Goal: Transaction & Acquisition: Purchase product/service

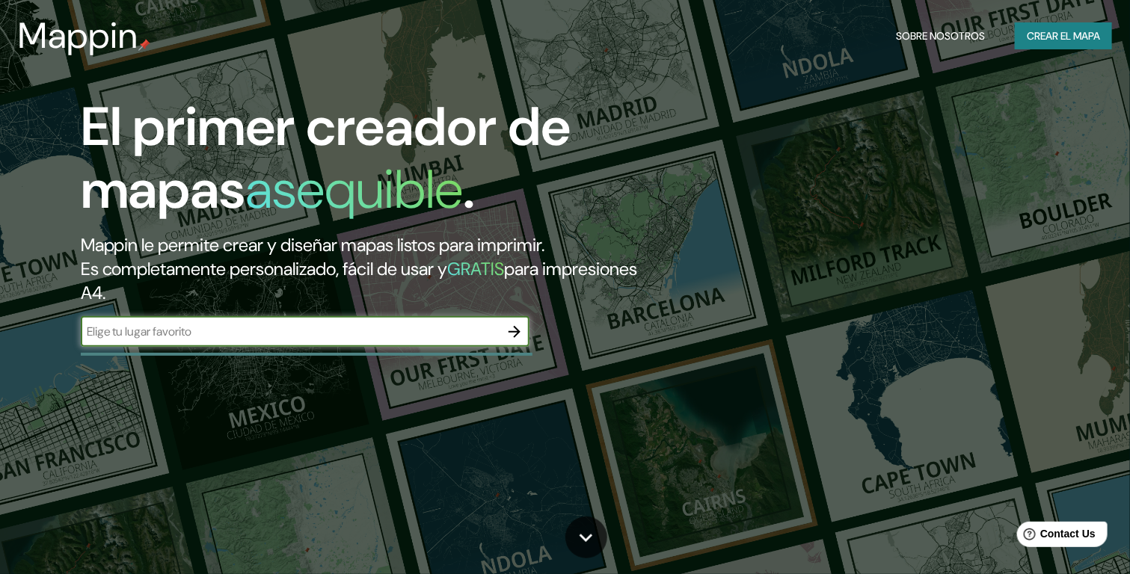
click at [424, 328] on input "text" at bounding box center [290, 331] width 419 height 17
type input "[GEOGRAPHIC_DATA]"
click at [506, 328] on icon "button" at bounding box center [514, 332] width 18 height 18
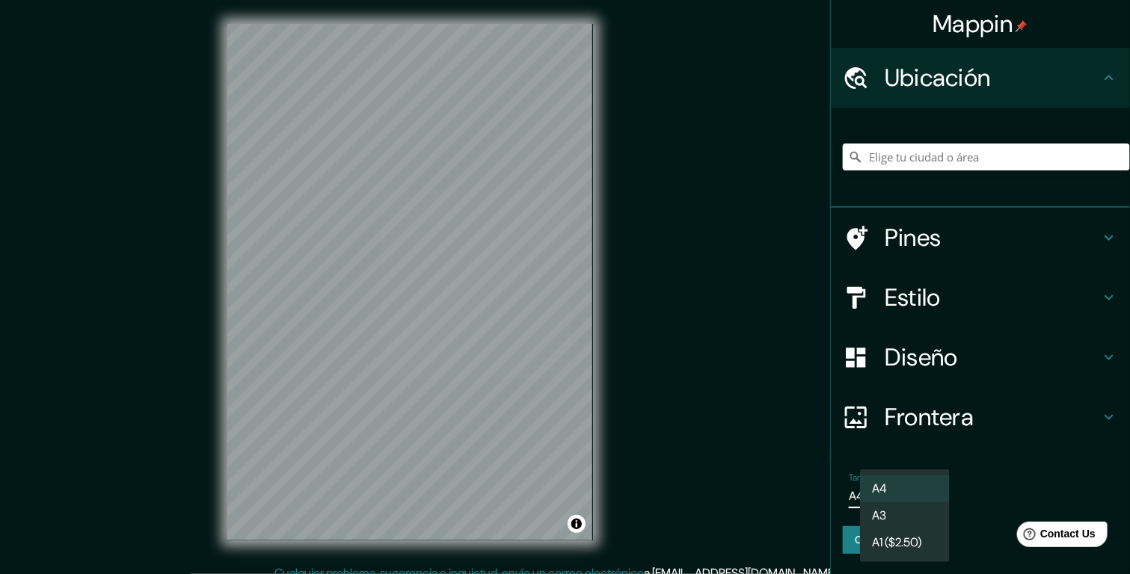
click at [908, 495] on body "Mappin Ubicación Pines Estilo Diseño Frontera Elige un borde. Sugerencia : pued…" at bounding box center [565, 287] width 1130 height 574
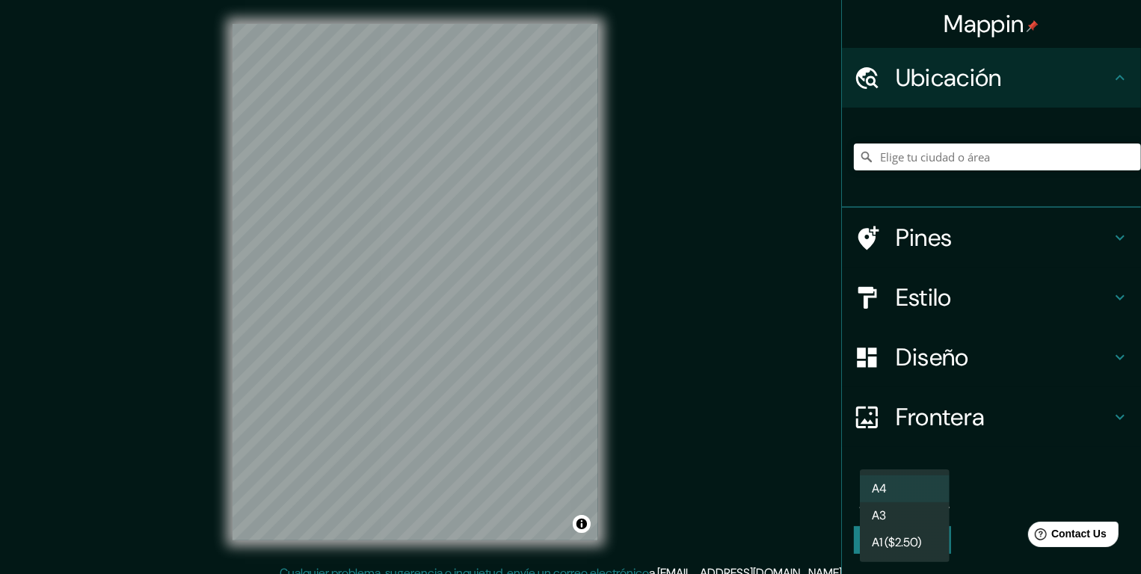
click at [899, 508] on li "A3" at bounding box center [905, 515] width 90 height 27
type input "a4"
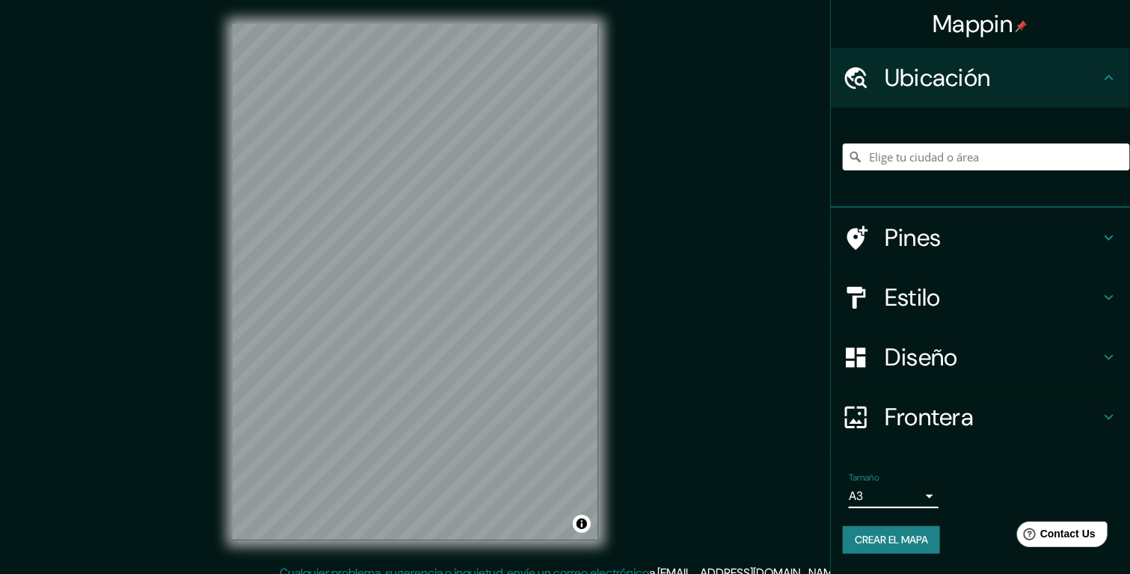
click at [904, 496] on body "Mappin Ubicación Pines Estilo Diseño Frontera Elige un borde. Sugerencia : pued…" at bounding box center [565, 287] width 1130 height 574
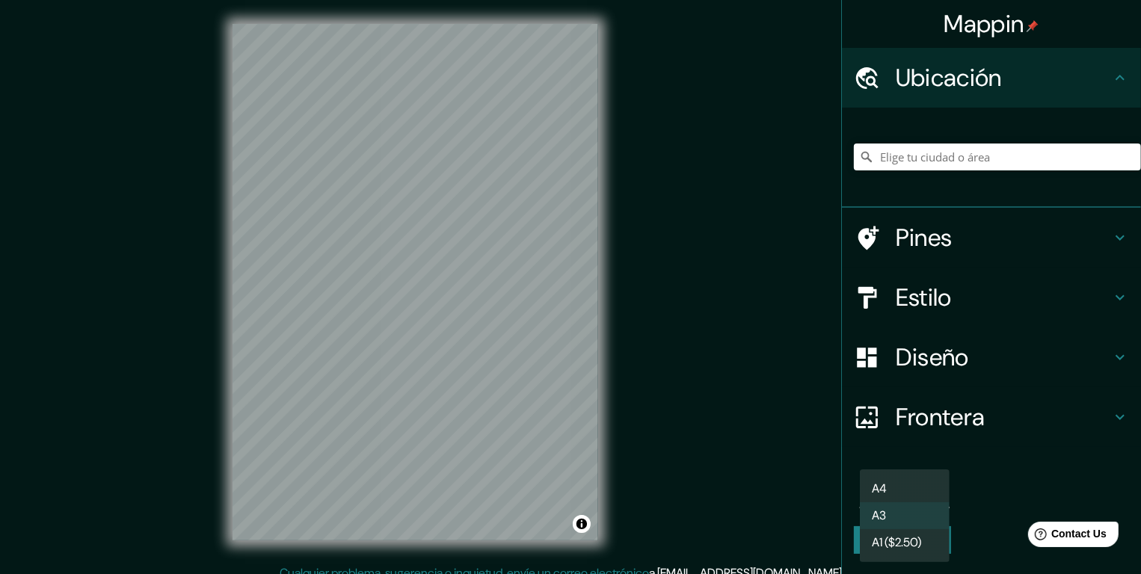
click at [1005, 245] on div at bounding box center [570, 287] width 1141 height 574
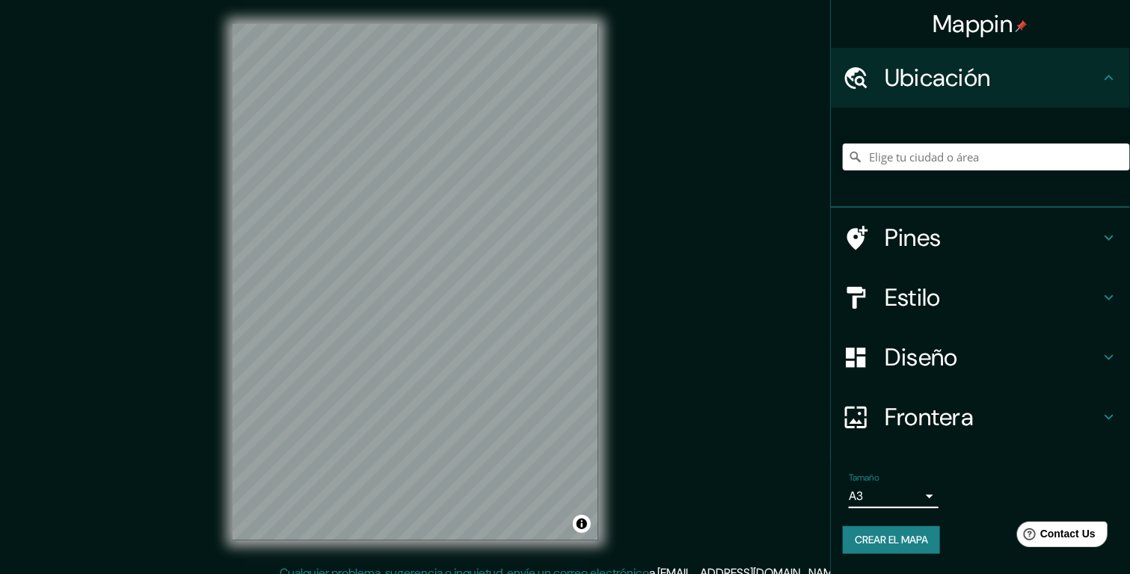
click at [989, 240] on h4 "Pines" at bounding box center [991, 238] width 215 height 30
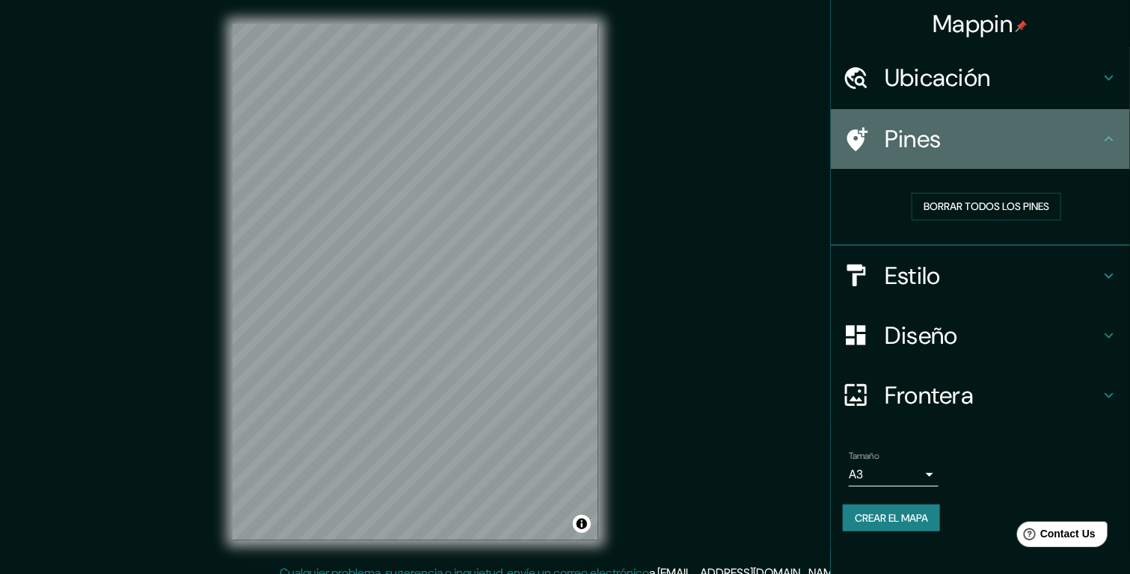
click at [969, 156] on div "Pines" at bounding box center [980, 139] width 299 height 60
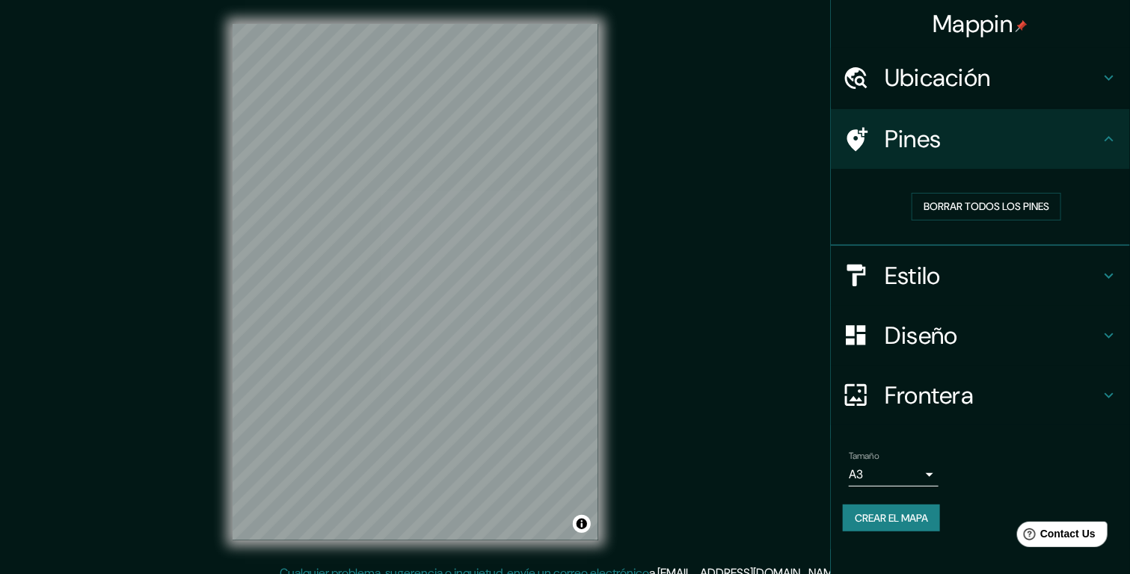
click at [964, 76] on h4 "Ubicación" at bounding box center [991, 78] width 215 height 30
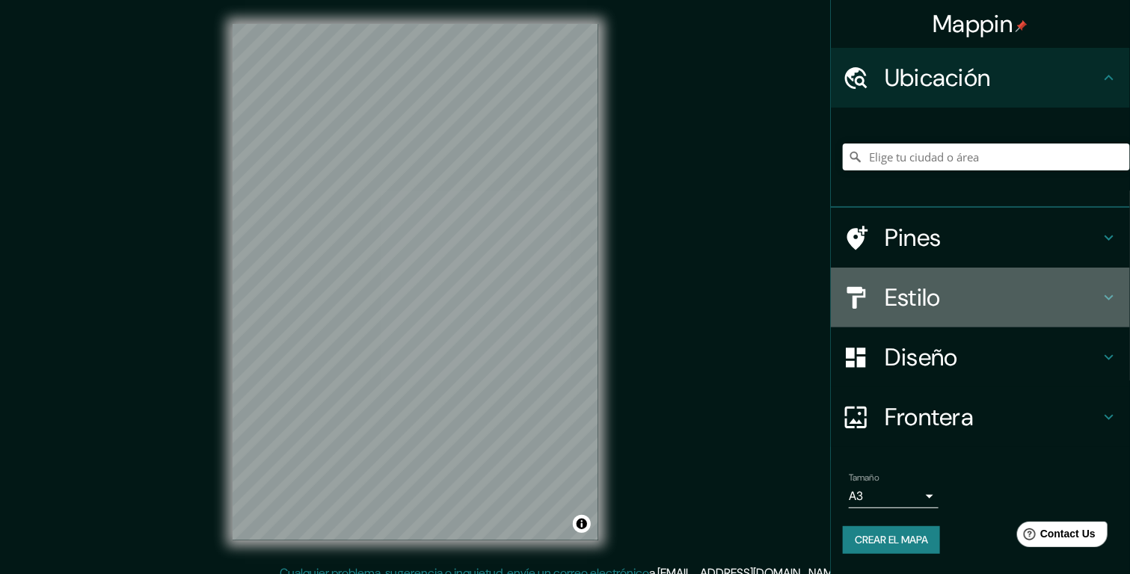
click at [939, 298] on h4 "Estilo" at bounding box center [991, 298] width 215 height 30
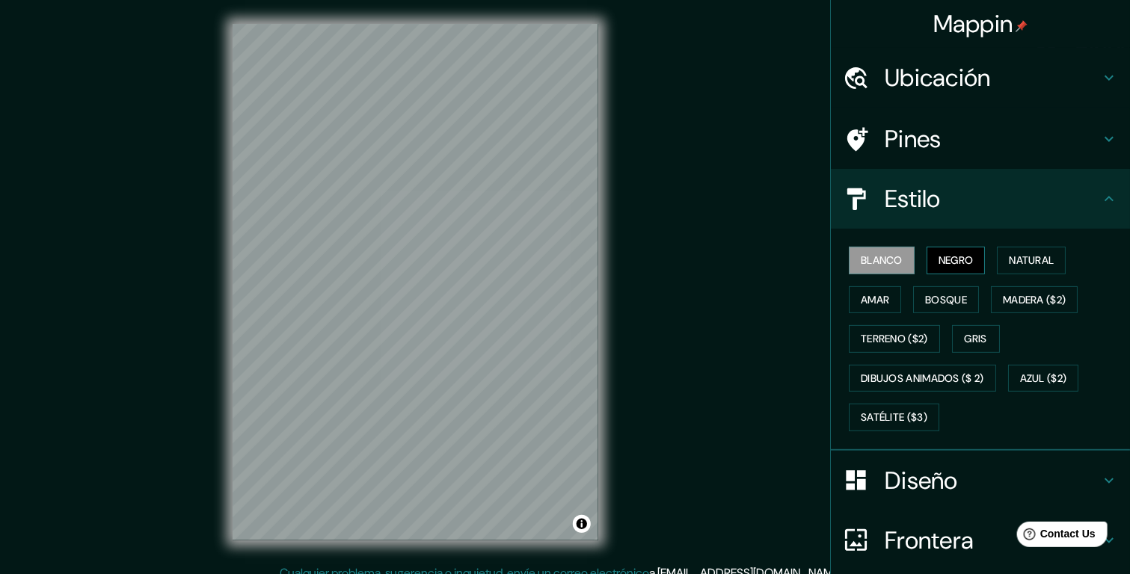
click at [938, 259] on font "Negro" at bounding box center [955, 260] width 35 height 19
click at [874, 257] on font "Blanco" at bounding box center [882, 260] width 42 height 19
click at [861, 295] on font "Amar" at bounding box center [875, 300] width 28 height 19
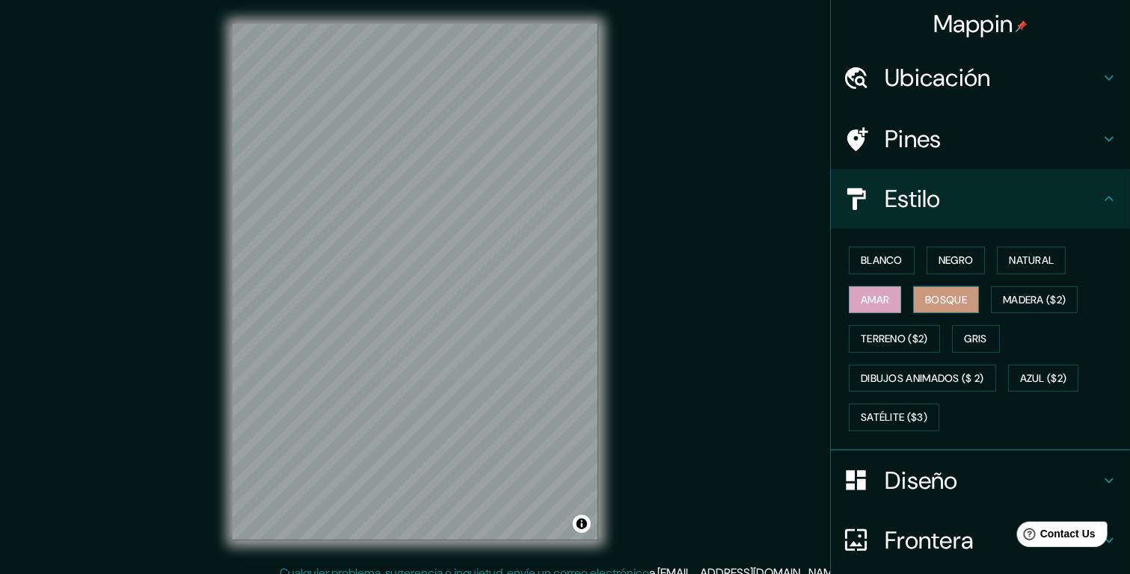
click at [927, 301] on font "Bosque" at bounding box center [946, 300] width 42 height 19
click at [1024, 300] on font "Madera ($2)" at bounding box center [1034, 300] width 63 height 19
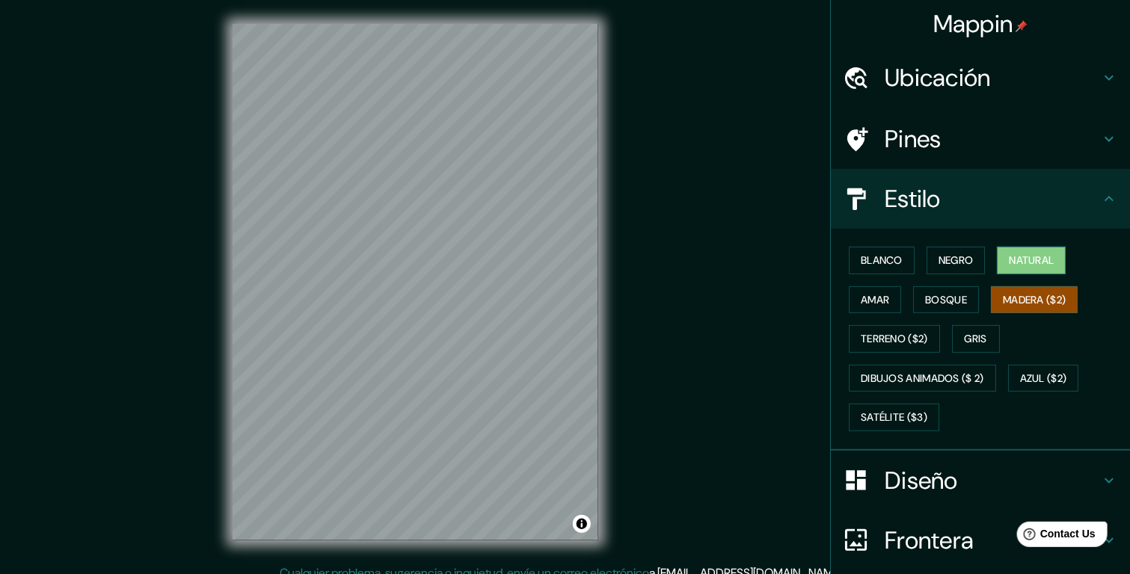
click at [1022, 263] on font "Natural" at bounding box center [1031, 260] width 45 height 19
click at [920, 484] on h4 "Diseño" at bounding box center [991, 481] width 215 height 30
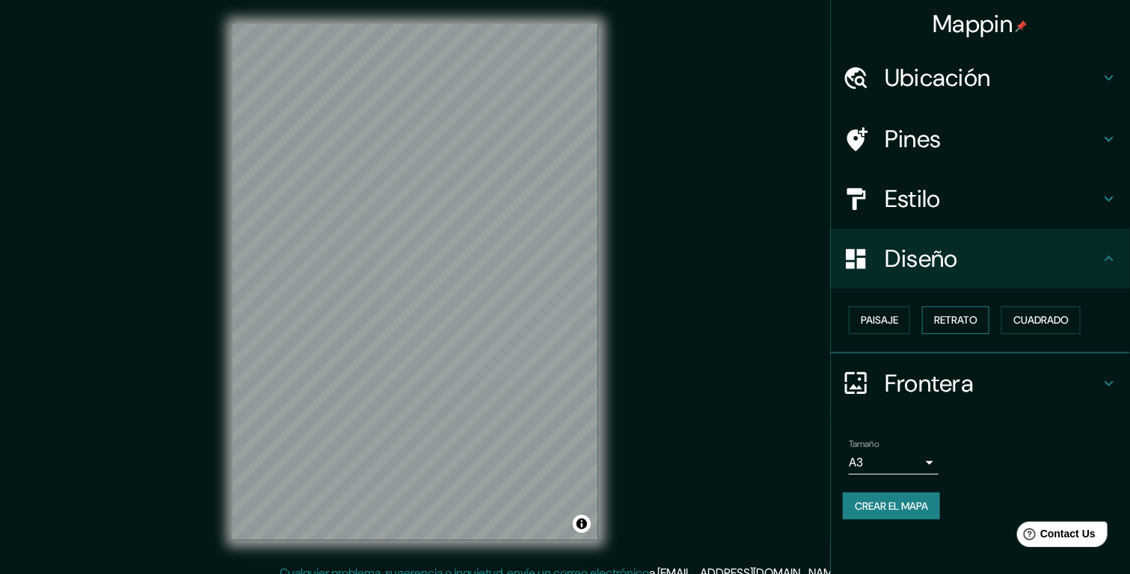
click at [948, 313] on font "Retrato" at bounding box center [955, 320] width 43 height 19
click at [892, 324] on font "Paisaje" at bounding box center [879, 320] width 37 height 19
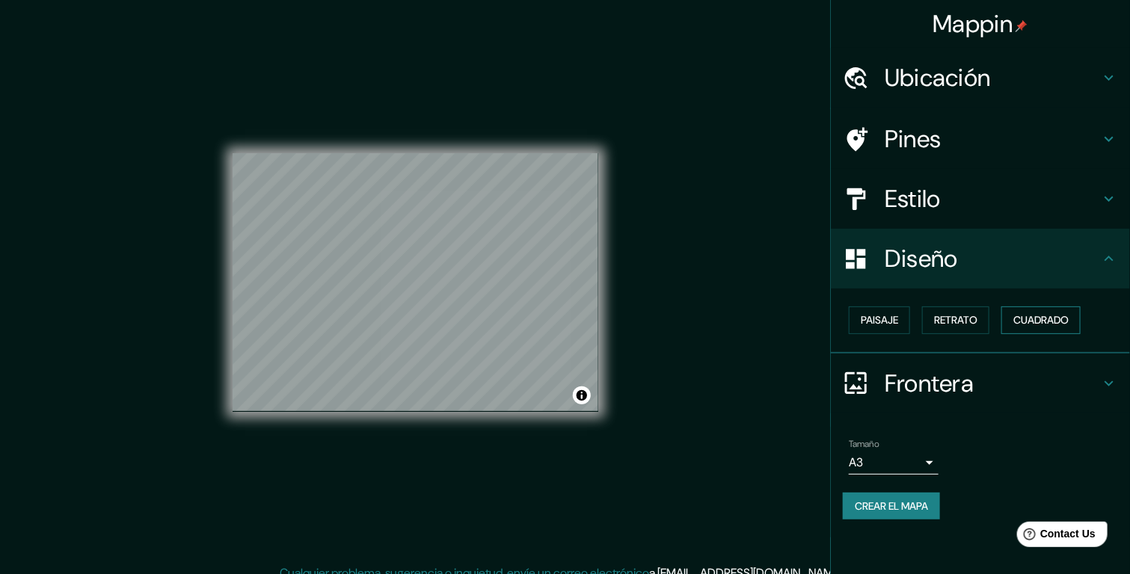
click at [1018, 314] on font "Cuadrado" at bounding box center [1040, 320] width 55 height 19
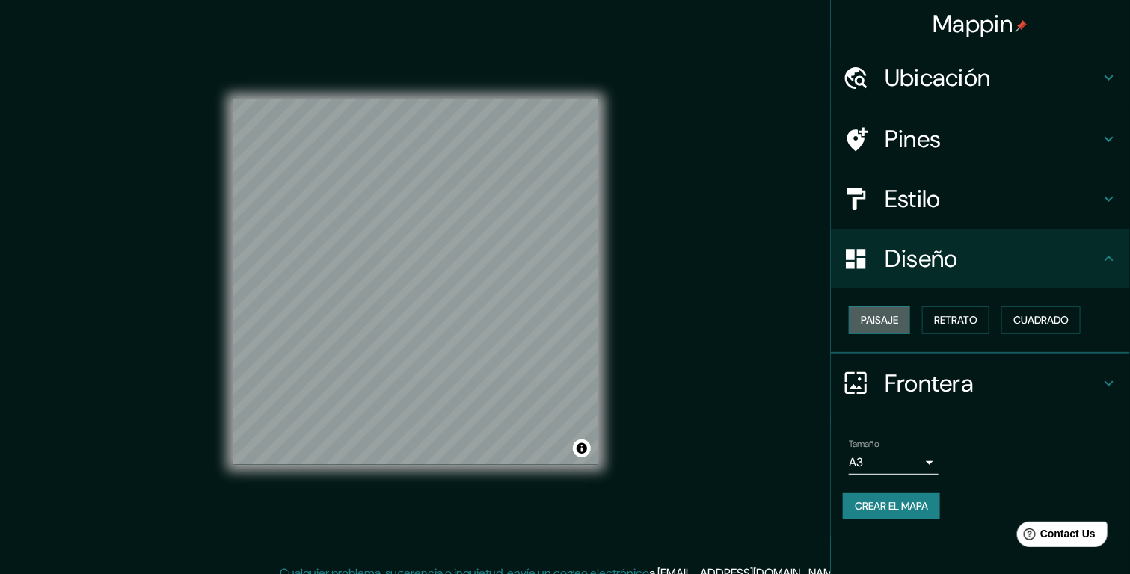
click at [897, 324] on font "Paisaje" at bounding box center [879, 320] width 37 height 19
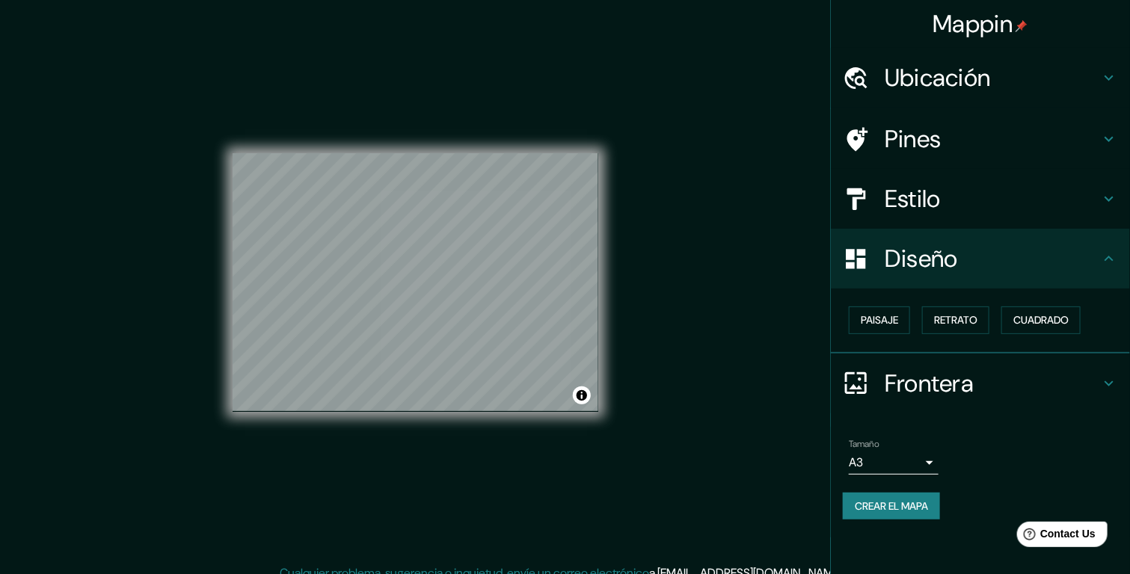
click at [920, 405] on div "Frontera" at bounding box center [980, 384] width 299 height 60
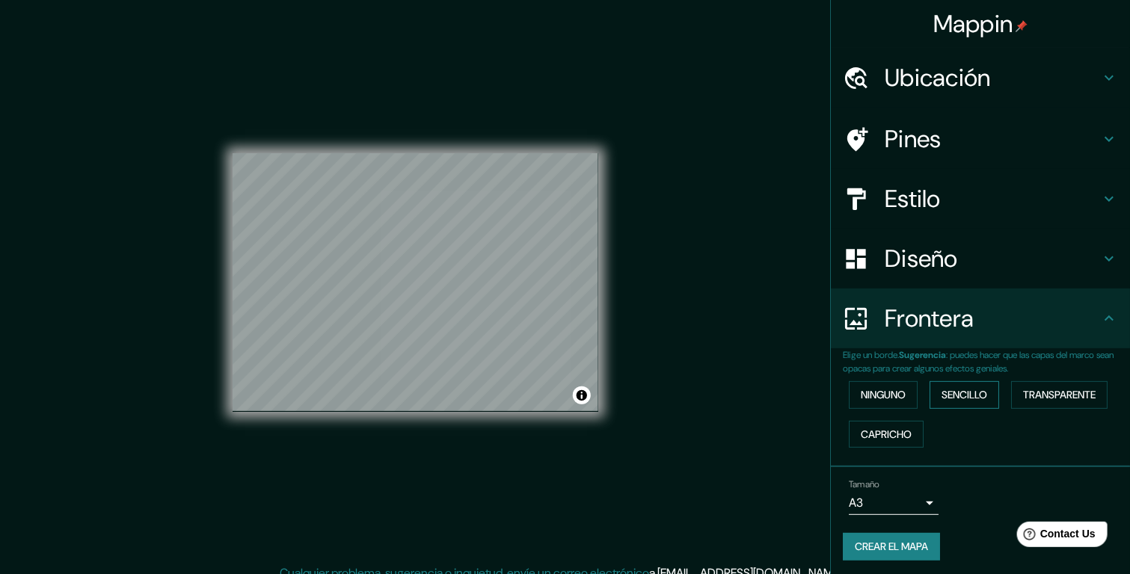
click at [941, 392] on font "Sencillo" at bounding box center [964, 395] width 46 height 19
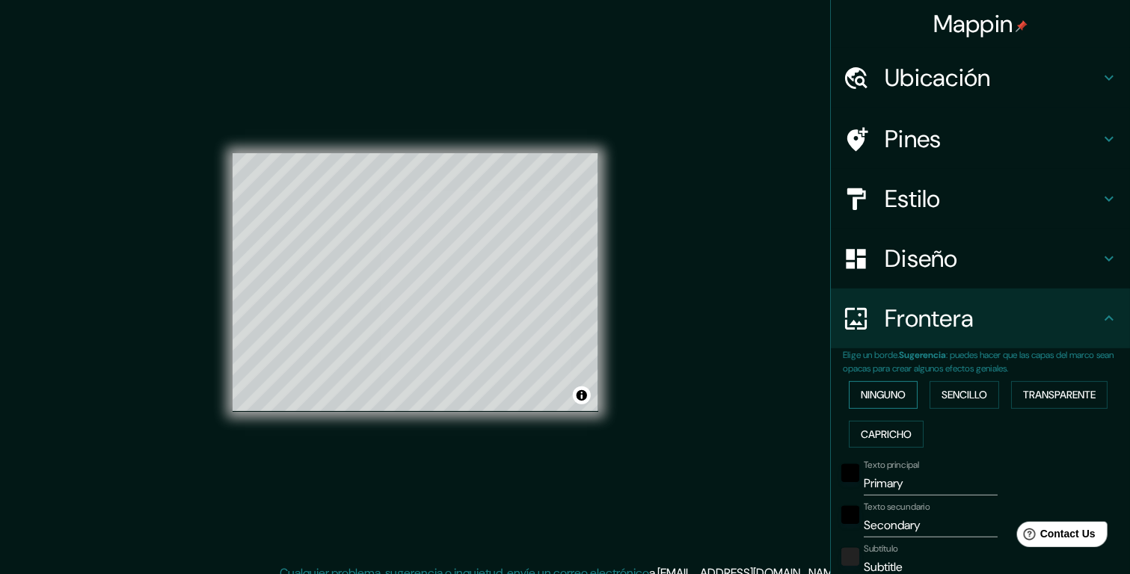
click at [901, 394] on button "Ninguno" at bounding box center [883, 395] width 69 height 28
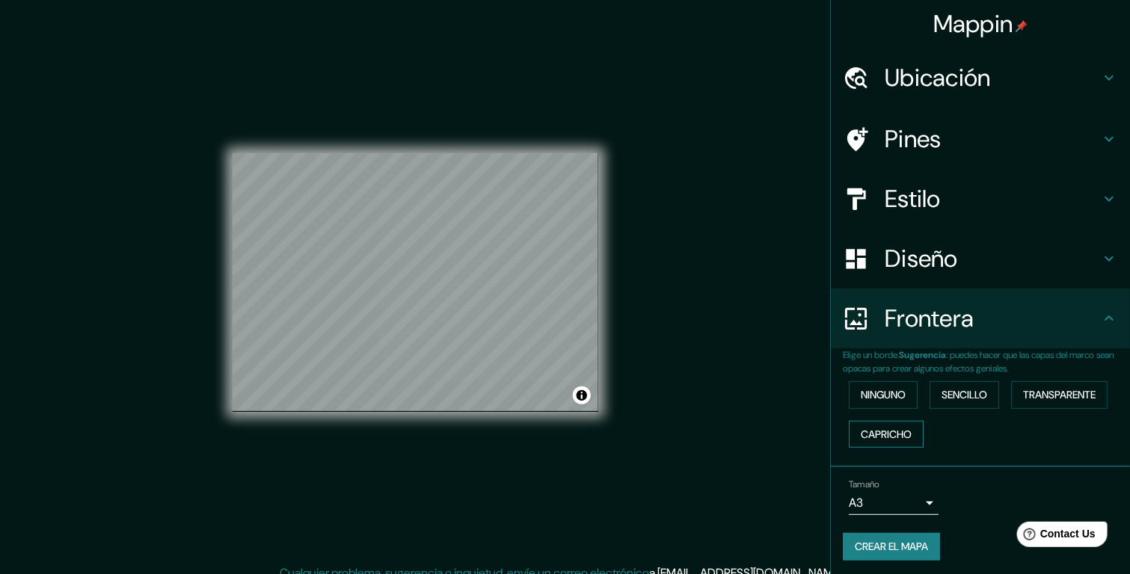
click at [893, 426] on font "Capricho" at bounding box center [886, 434] width 51 height 19
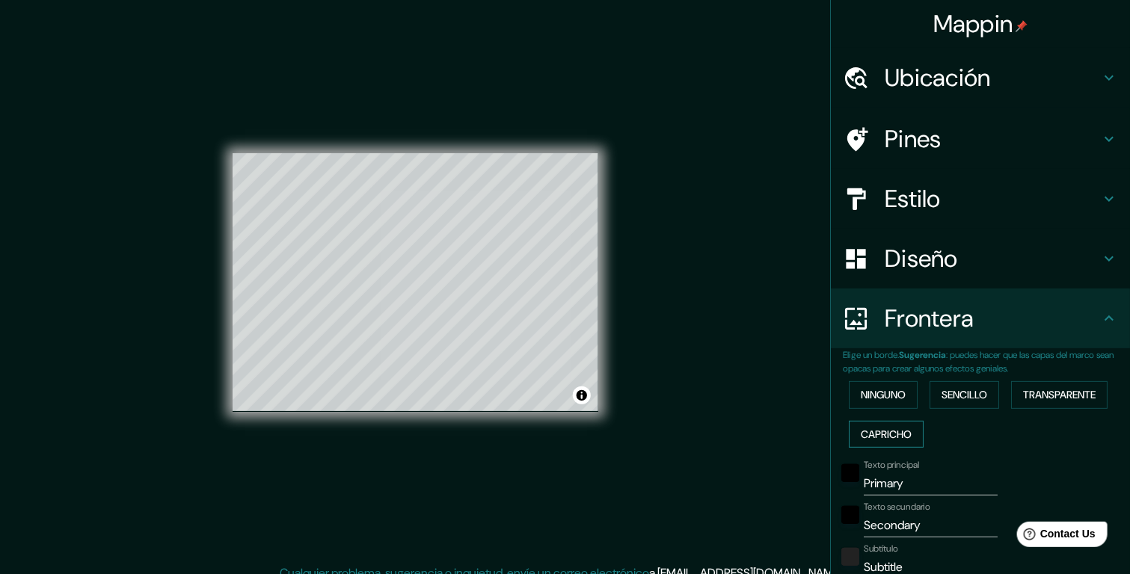
click at [893, 426] on font "Capricho" at bounding box center [886, 434] width 51 height 19
type input "195"
type input "39"
type input "20"
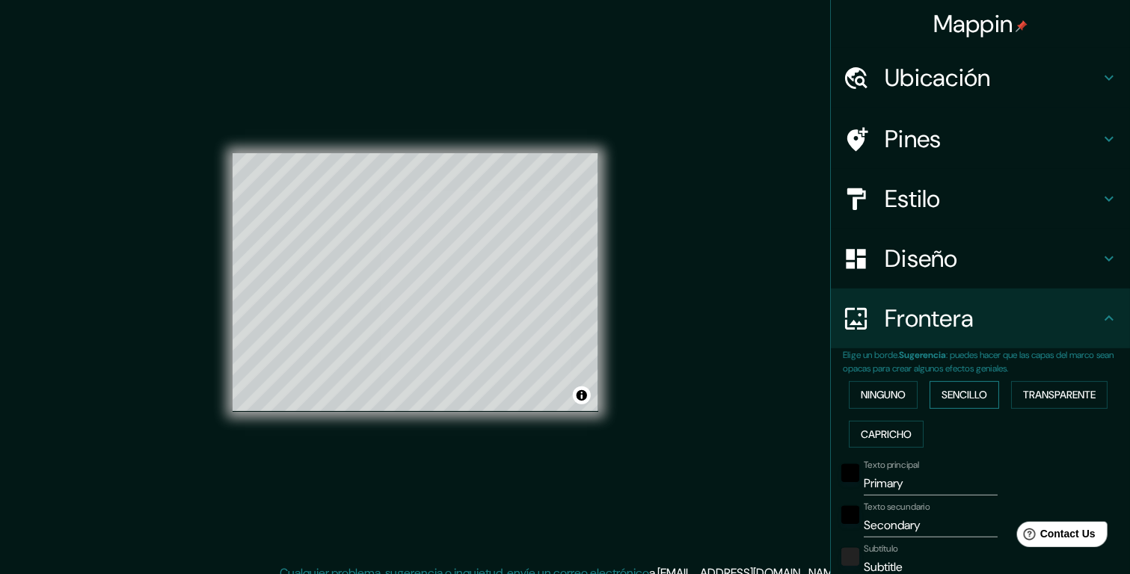
click at [947, 401] on font "Sencillo" at bounding box center [964, 395] width 46 height 19
click at [1033, 386] on font "Transparente" at bounding box center [1059, 395] width 73 height 19
click at [904, 390] on button "Ninguno" at bounding box center [883, 395] width 69 height 28
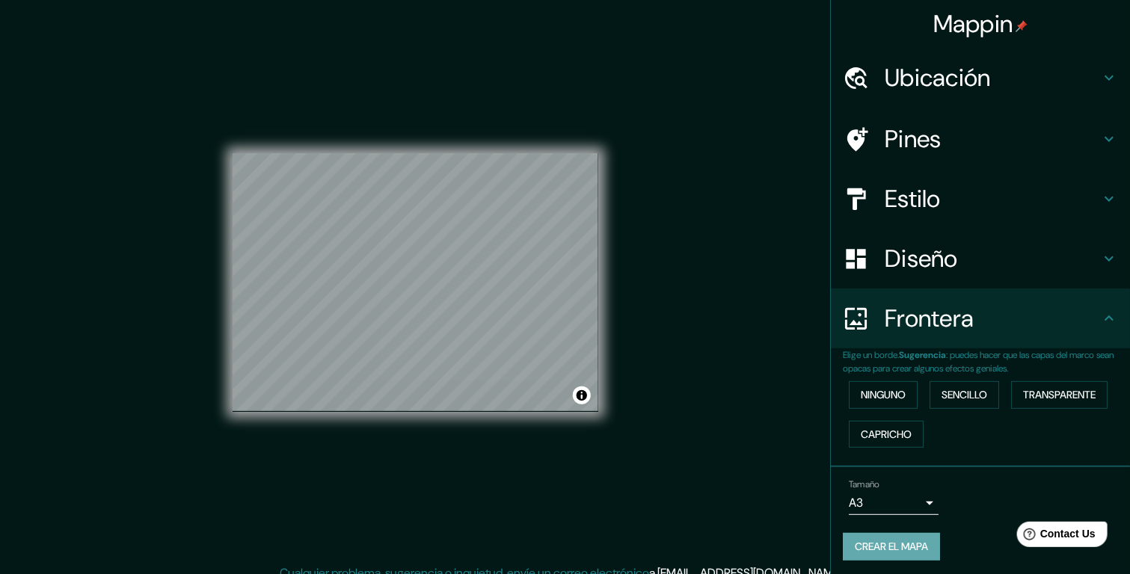
click at [880, 552] on font "Crear el mapa" at bounding box center [891, 547] width 73 height 19
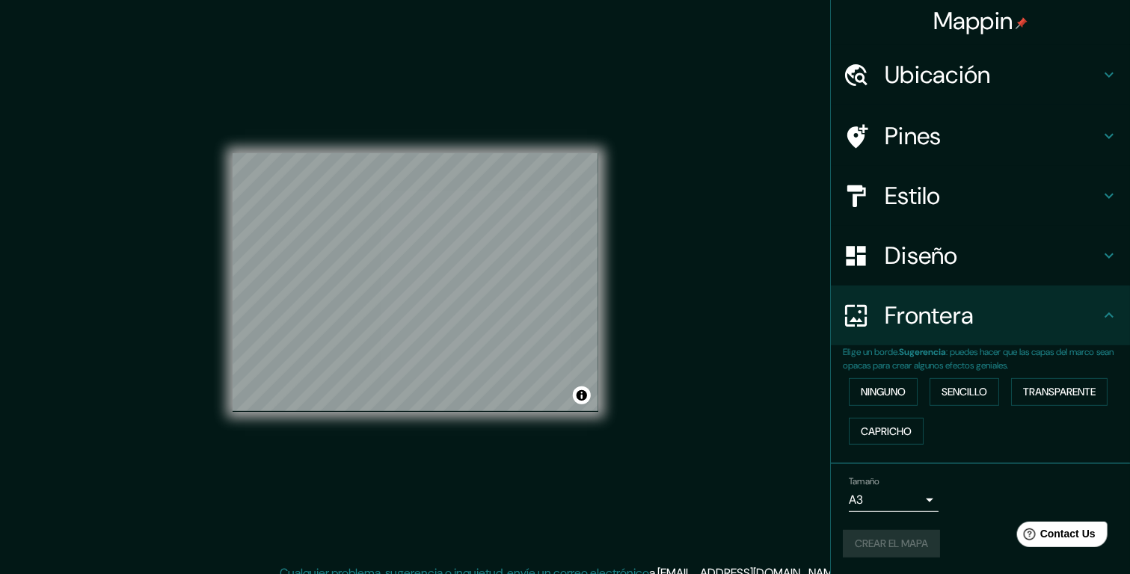
scroll to position [13, 0]
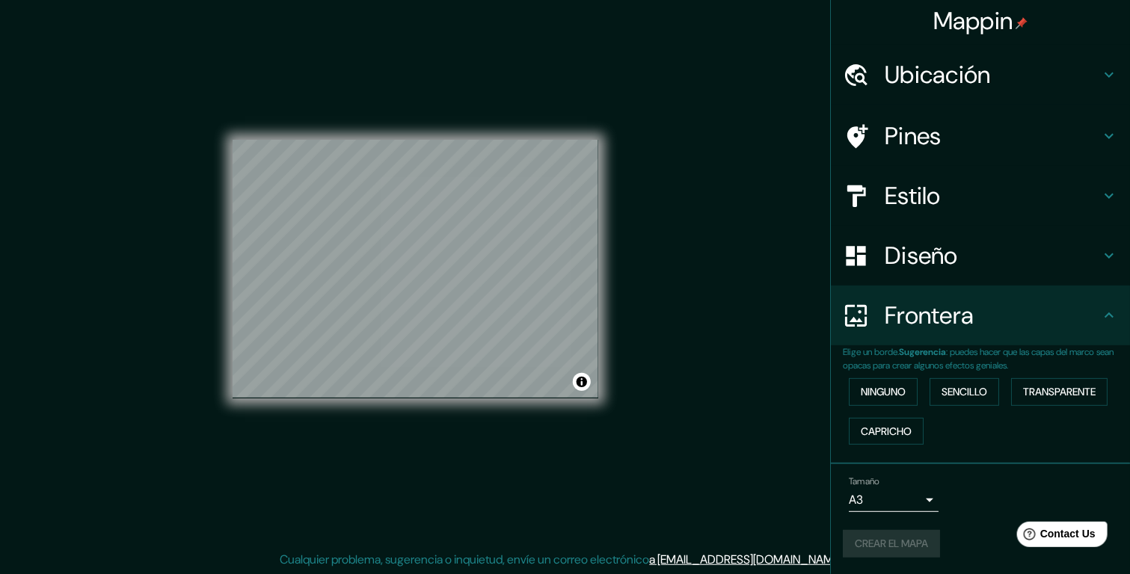
click at [896, 541] on div "Crear el mapa" at bounding box center [980, 544] width 275 height 28
click at [785, 144] on div "Mappin Ubicación Pines Estilo Diseño Frontera Elige un borde. Sugerencia : pued…" at bounding box center [565, 281] width 1130 height 588
click at [902, 550] on font "Crear el mapa" at bounding box center [891, 544] width 73 height 19
click at [677, 79] on div "Mappin Ubicación Pines Estilo Diseño Frontera Elige un borde. Sugerencia : pued…" at bounding box center [565, 281] width 1130 height 588
click at [730, 119] on div "Mappin Ubicación Pines Estilo Diseño Frontera Elige un borde. Sugerencia : pued…" at bounding box center [565, 281] width 1130 height 588
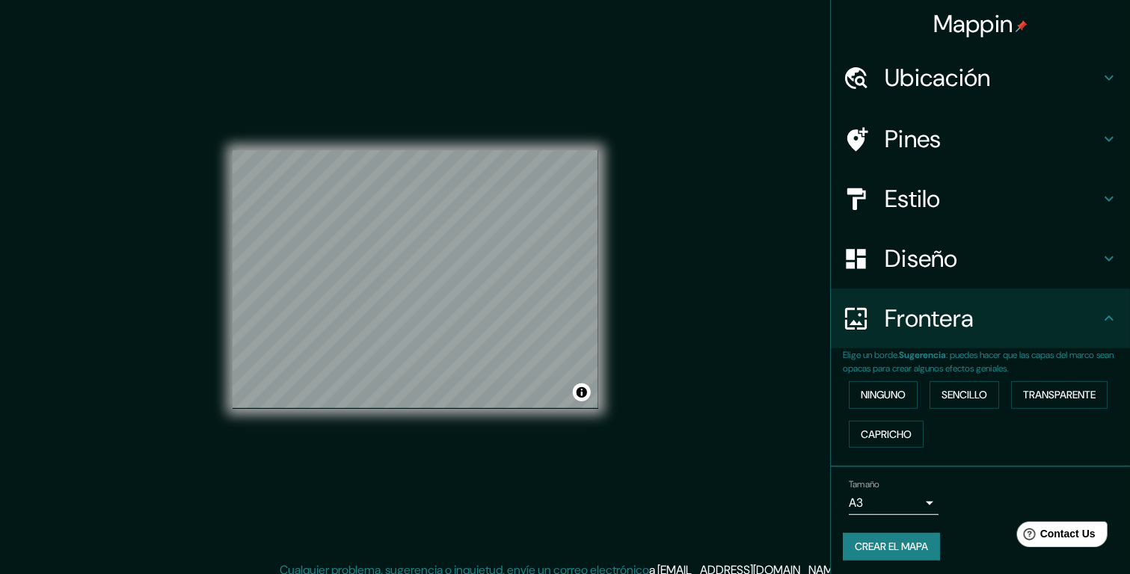
scroll to position [0, 0]
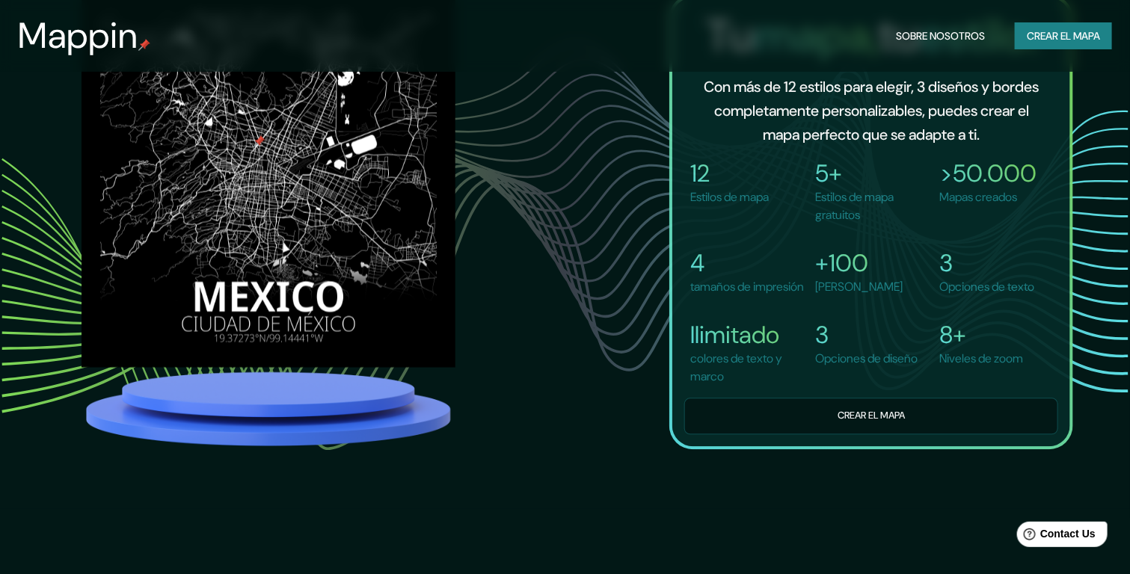
scroll to position [1196, 0]
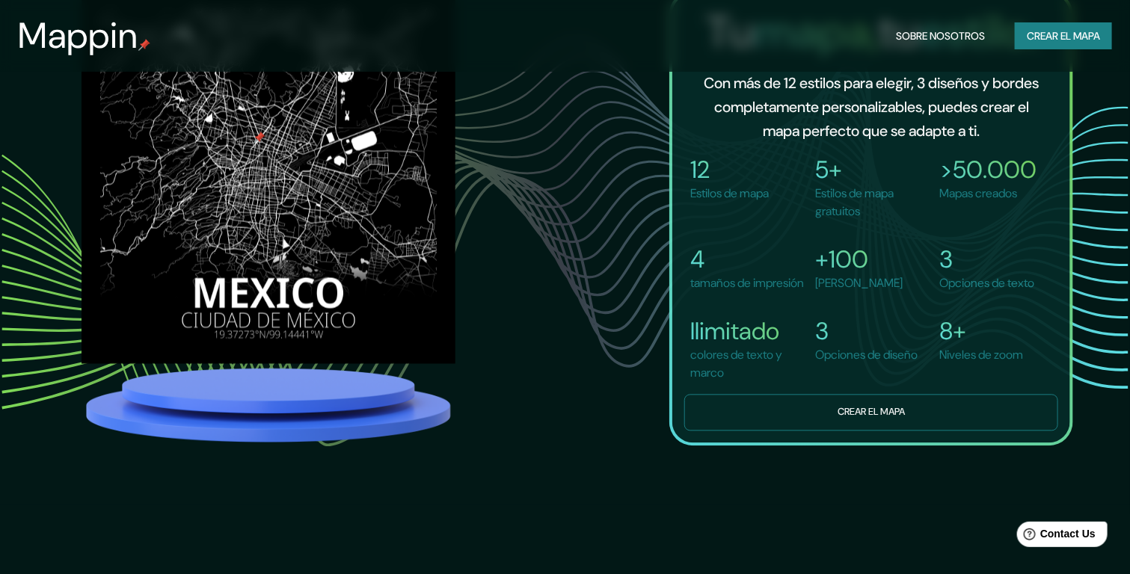
click at [833, 427] on button "Crear el mapa" at bounding box center [871, 412] width 374 height 37
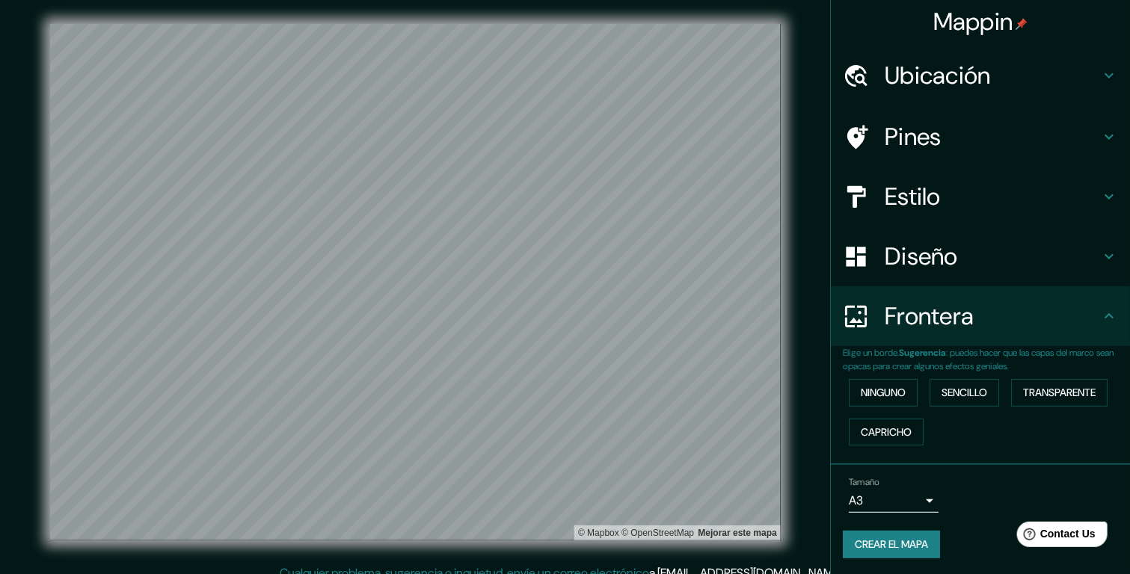
scroll to position [3, 0]
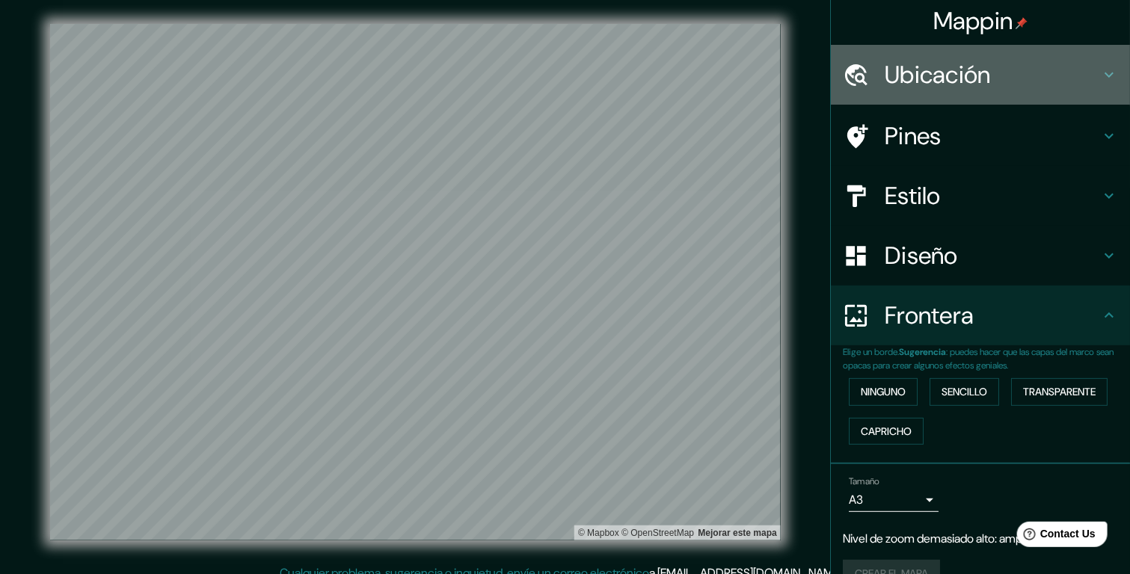
click at [917, 68] on h4 "Ubicación" at bounding box center [991, 75] width 215 height 30
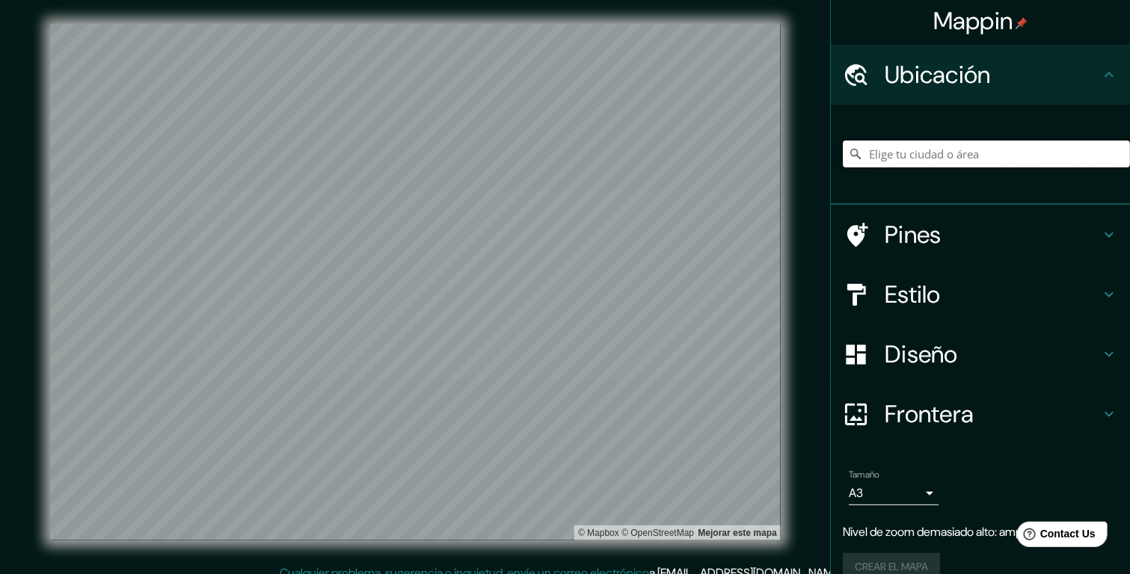
click at [905, 148] on input "Elige tu ciudad o área" at bounding box center [986, 154] width 287 height 27
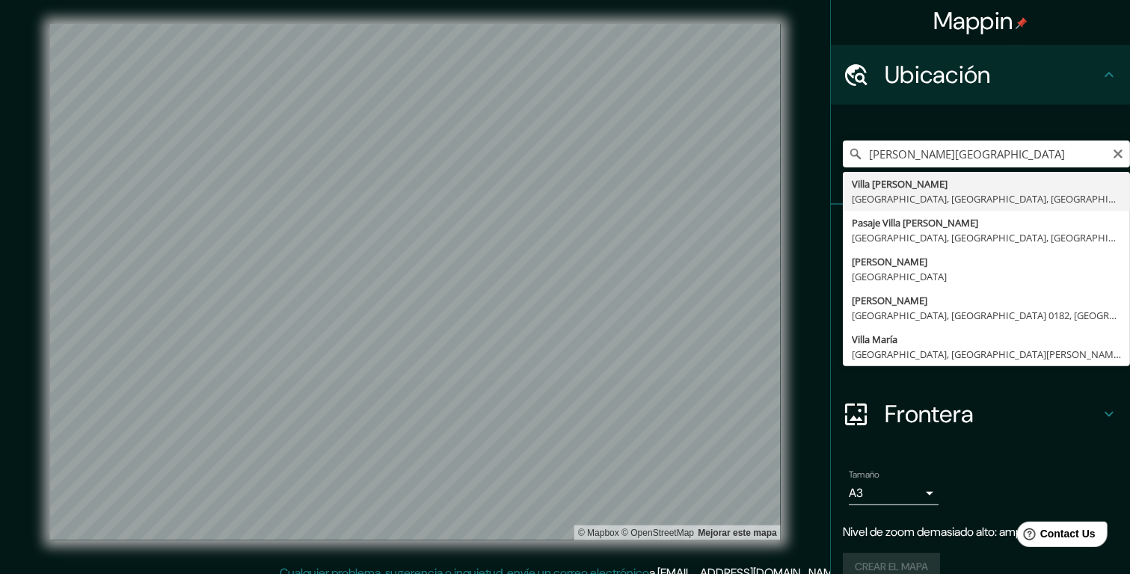
type input "Villa [PERSON_NAME], [GEOGRAPHIC_DATA], [GEOGRAPHIC_DATA], [GEOGRAPHIC_DATA]"
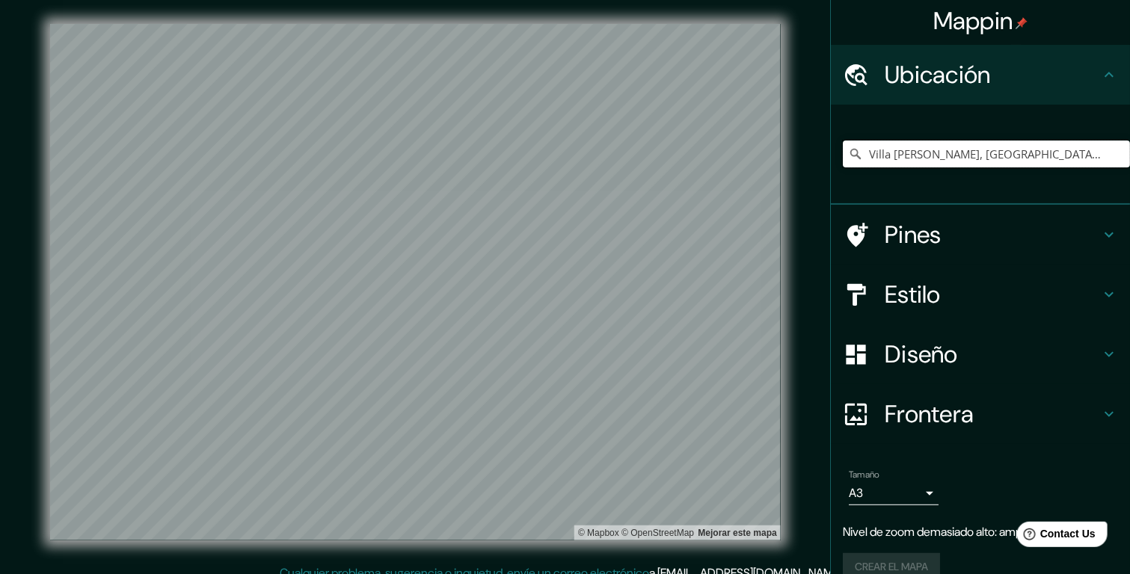
scroll to position [0, 0]
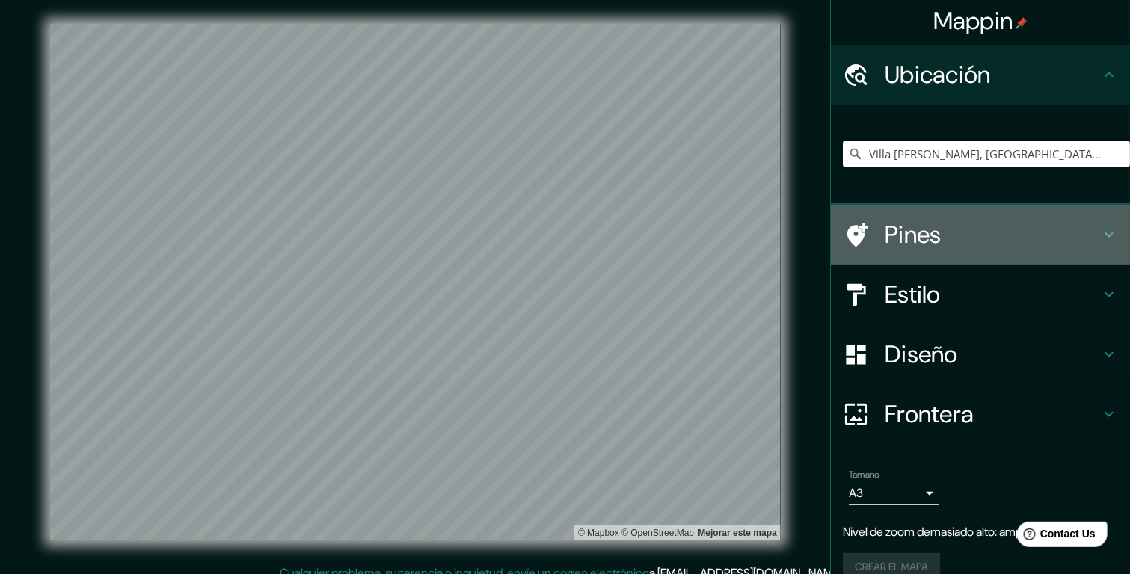
click at [884, 241] on h4 "Pines" at bounding box center [991, 235] width 215 height 30
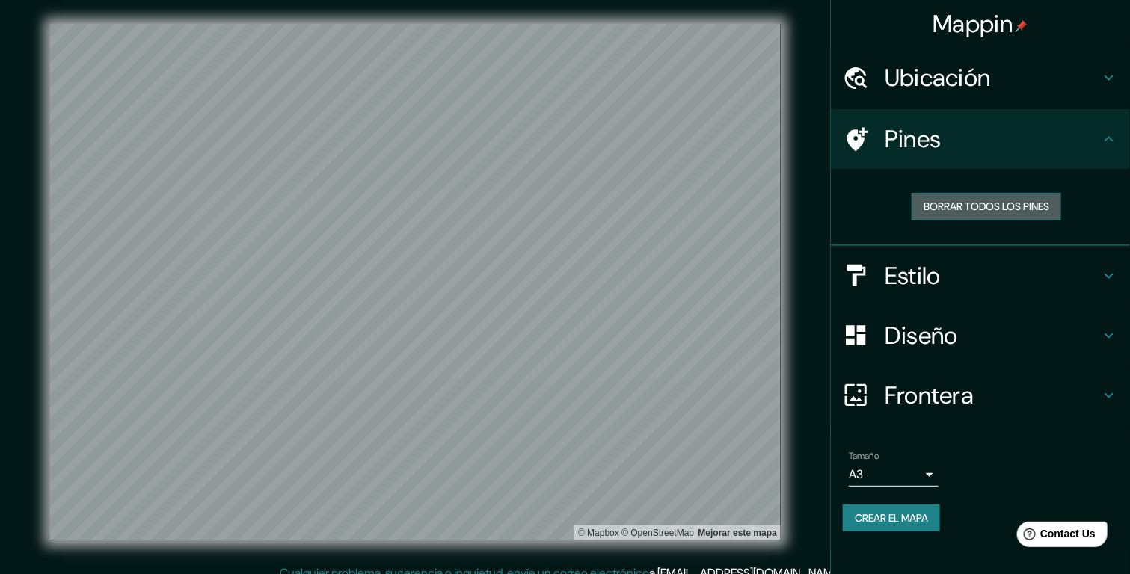
click at [938, 213] on font "Borrar todos los pines" at bounding box center [986, 206] width 126 height 19
click at [936, 147] on h4 "Pines" at bounding box center [991, 139] width 215 height 30
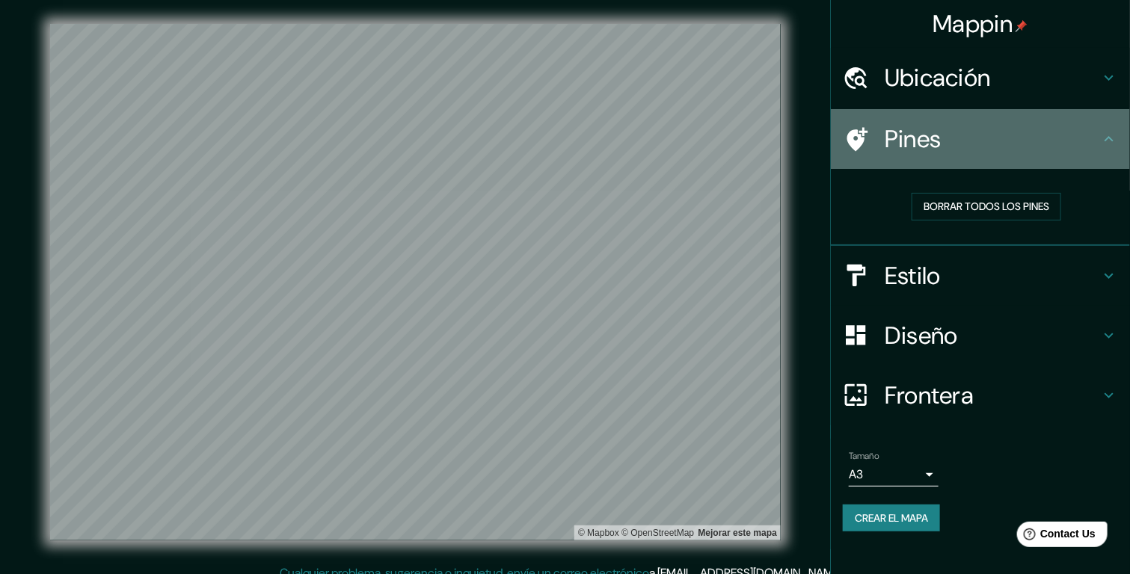
click at [855, 138] on icon at bounding box center [856, 139] width 26 height 26
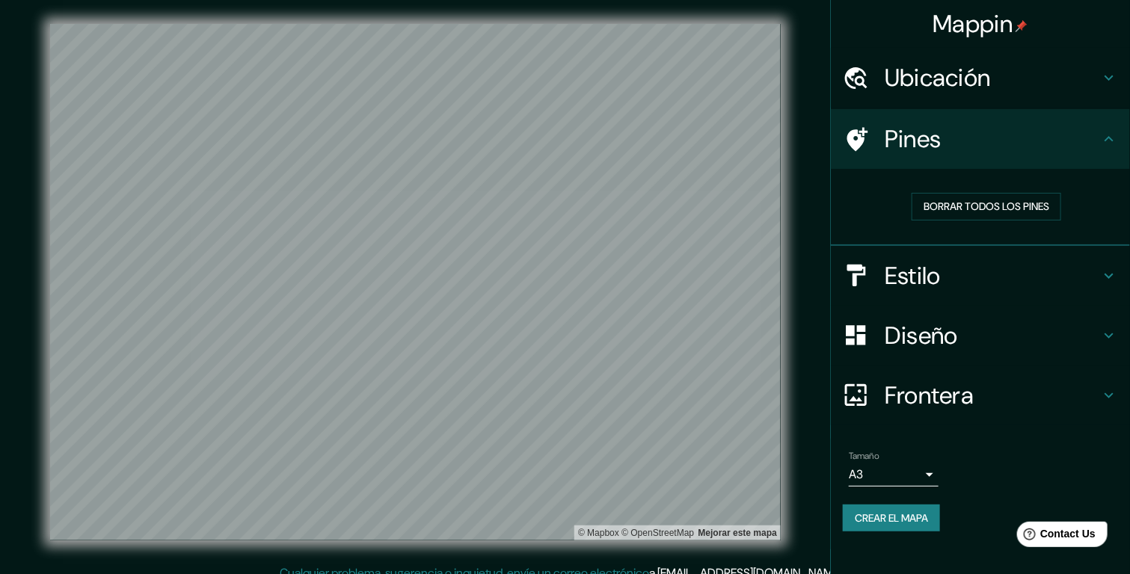
click at [1098, 137] on h4 "Pines" at bounding box center [991, 139] width 215 height 30
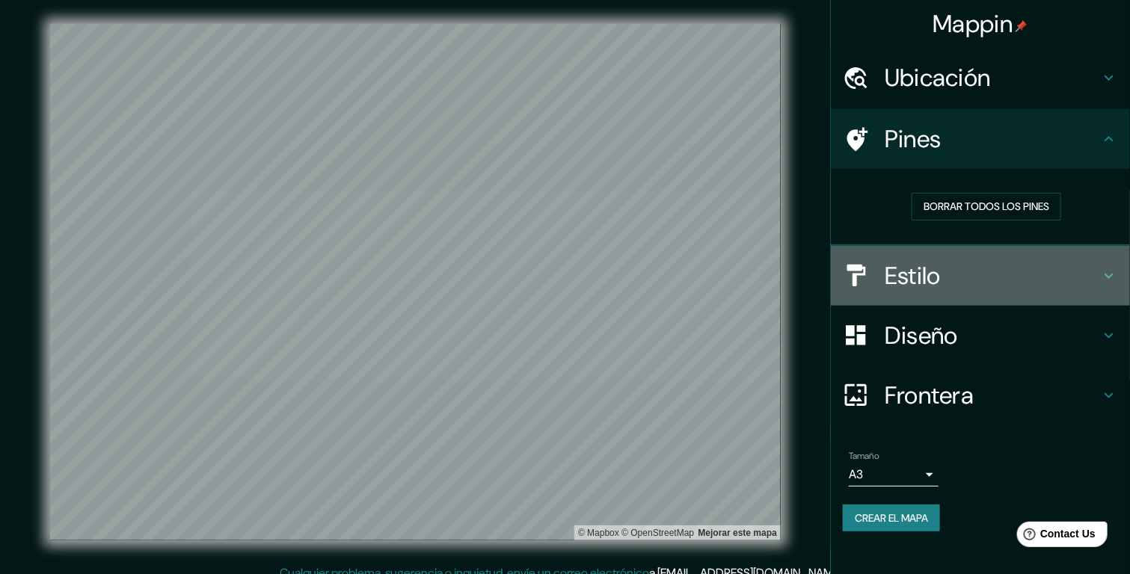
click at [932, 270] on h4 "Estilo" at bounding box center [991, 276] width 215 height 30
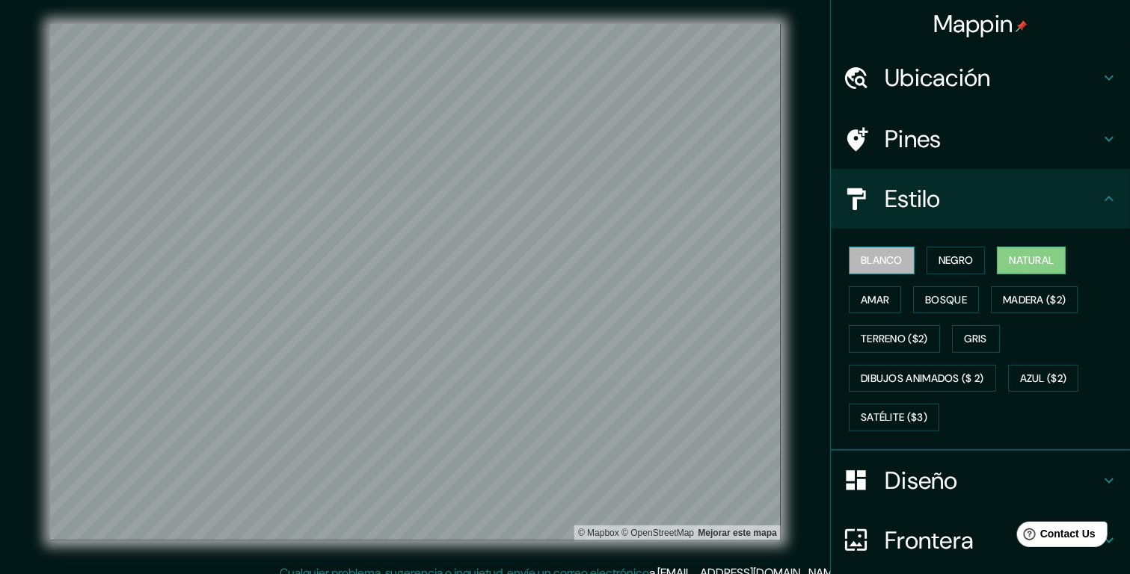
click at [866, 262] on font "Blanco" at bounding box center [882, 260] width 42 height 19
click at [1018, 251] on font "Natural" at bounding box center [1031, 260] width 45 height 19
click at [878, 298] on font "Amar" at bounding box center [875, 300] width 28 height 19
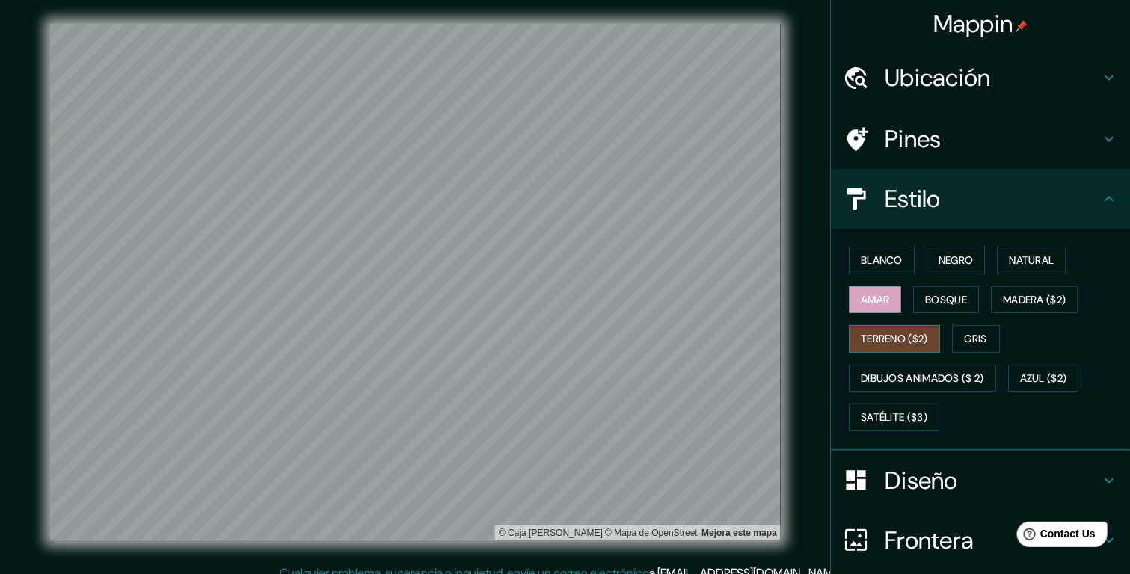
click at [894, 331] on font "Terreno ($2)" at bounding box center [894, 339] width 67 height 19
click at [943, 304] on font "Bosque" at bounding box center [946, 300] width 42 height 19
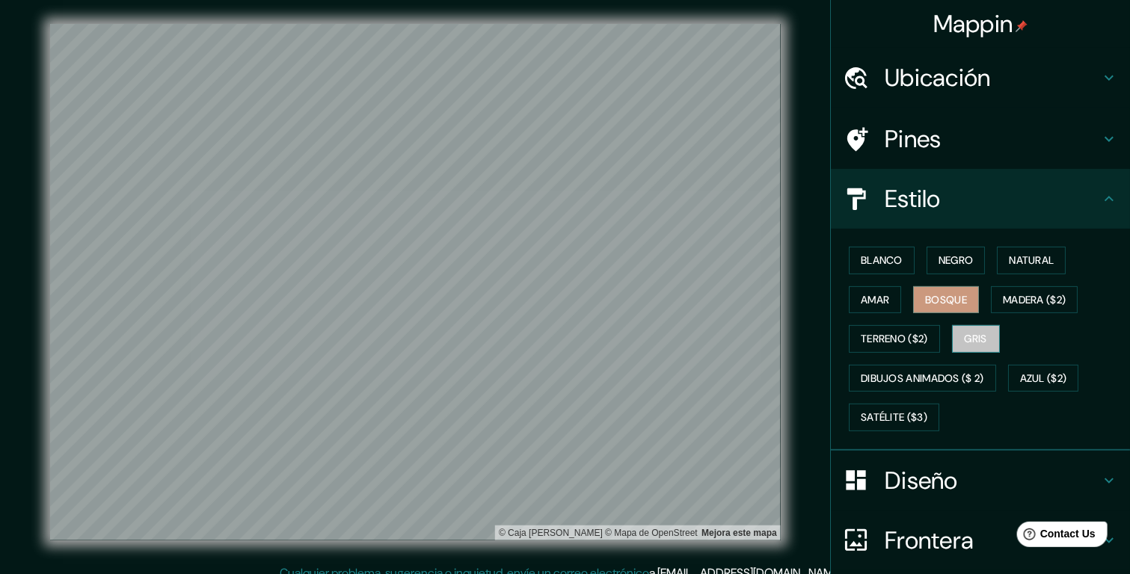
click at [972, 333] on font "Gris" at bounding box center [975, 339] width 22 height 19
click at [1009, 259] on font "Natural" at bounding box center [1031, 260] width 45 height 19
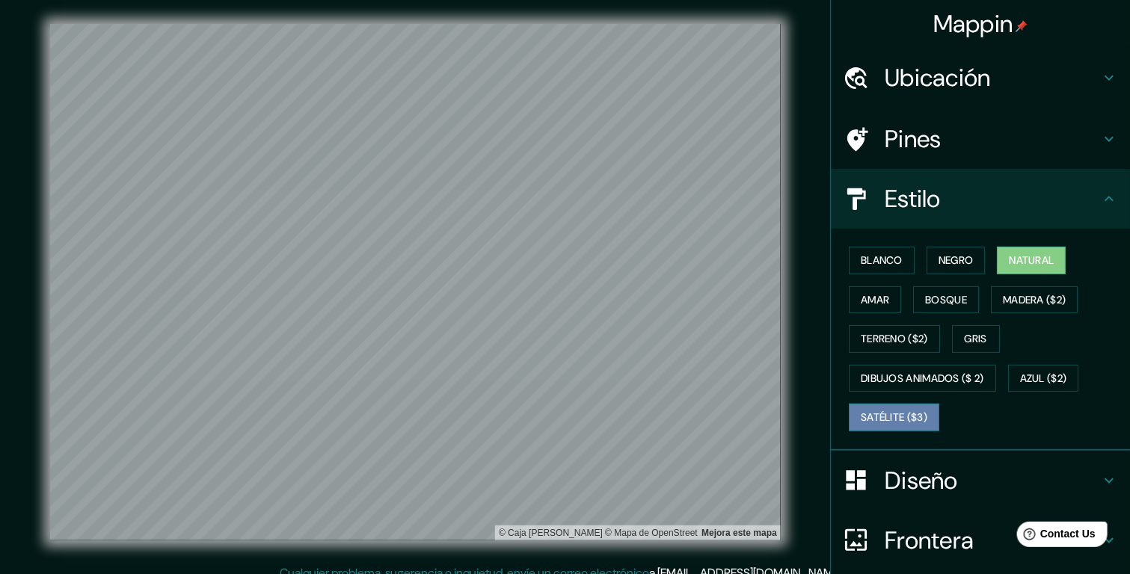
click at [888, 412] on font "Satélite ($3)" at bounding box center [894, 417] width 67 height 19
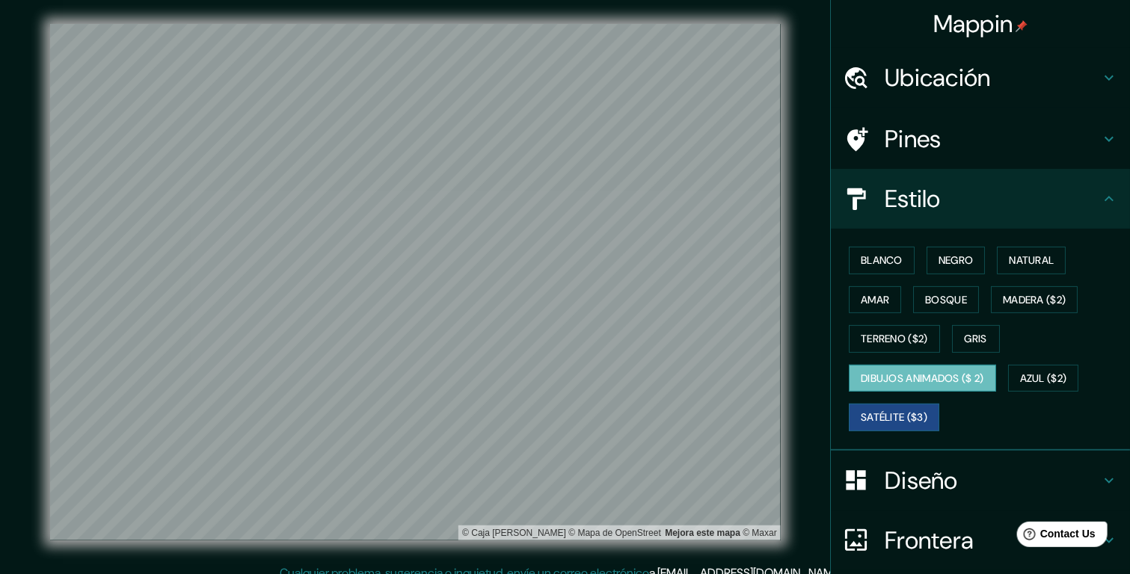
click at [911, 378] on font "Dibujos animados ($ 2)" at bounding box center [922, 378] width 123 height 19
click at [952, 337] on button "Gris" at bounding box center [976, 339] width 48 height 28
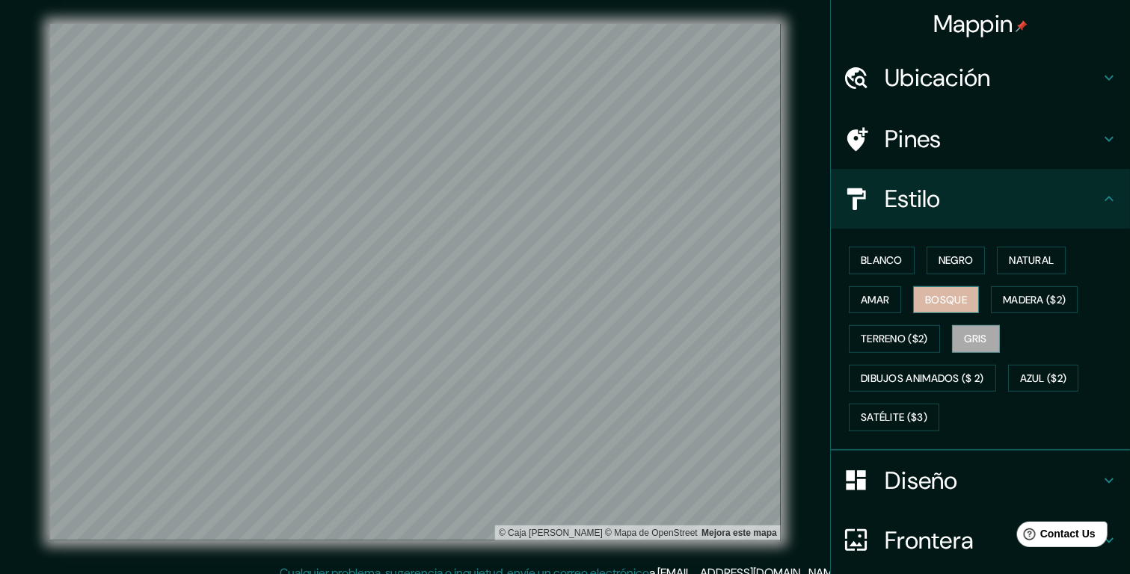
click at [947, 304] on font "Bosque" at bounding box center [946, 300] width 42 height 19
click at [926, 260] on button "Negro" at bounding box center [955, 261] width 59 height 28
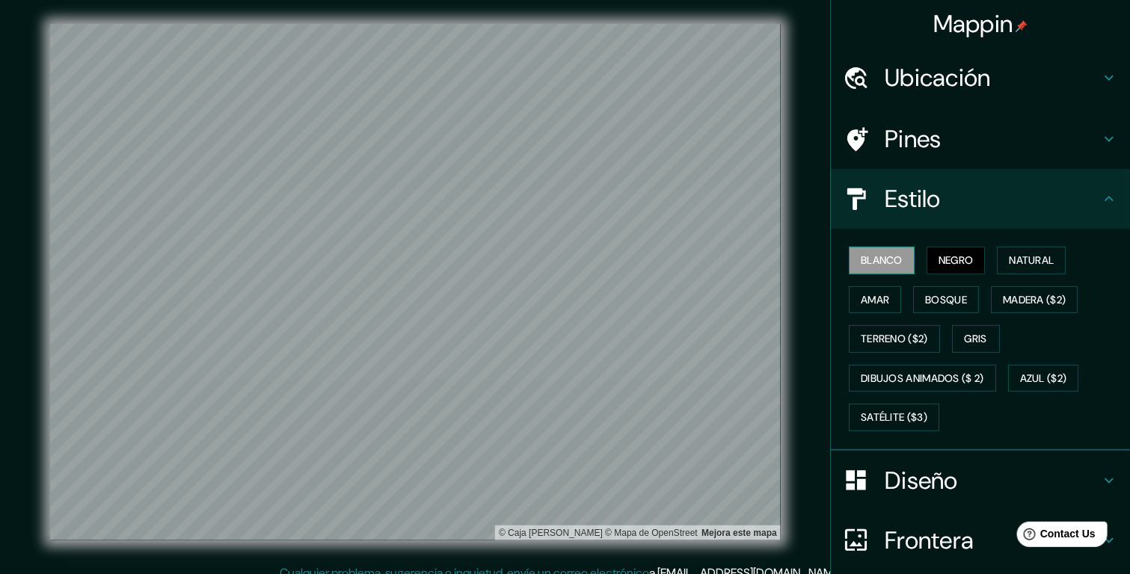
click at [883, 261] on font "Blanco" at bounding box center [882, 260] width 42 height 19
click at [938, 253] on font "Negro" at bounding box center [955, 260] width 35 height 19
click at [878, 254] on font "Blanco" at bounding box center [882, 260] width 42 height 19
click at [945, 258] on font "Negro" at bounding box center [955, 260] width 35 height 19
click at [1016, 247] on button "Natural" at bounding box center [1031, 261] width 69 height 28
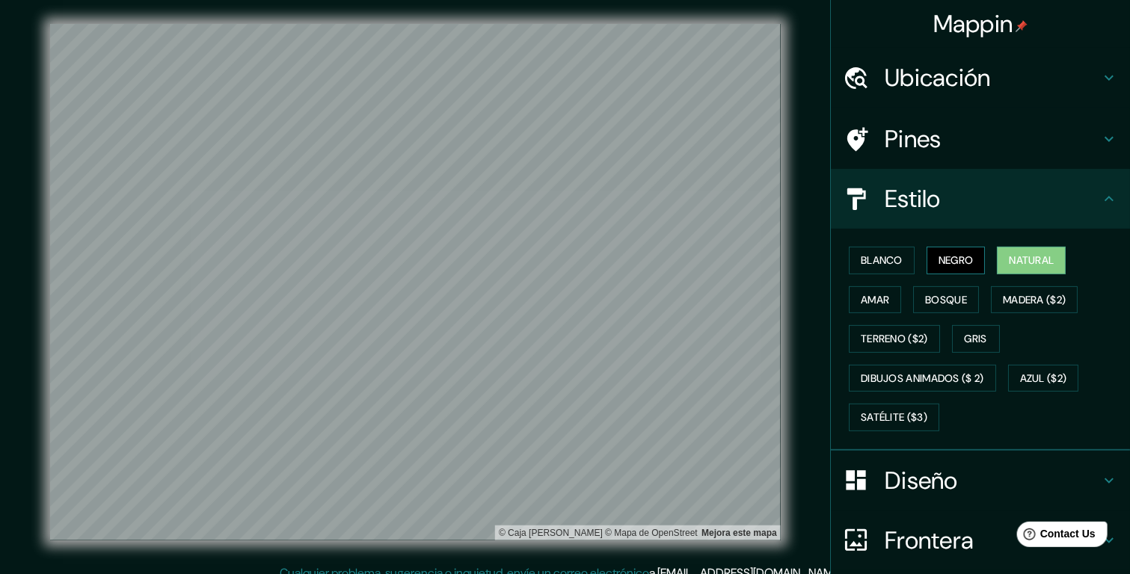
click at [945, 267] on font "Negro" at bounding box center [955, 260] width 35 height 19
click at [928, 481] on h4 "Diseño" at bounding box center [991, 481] width 215 height 30
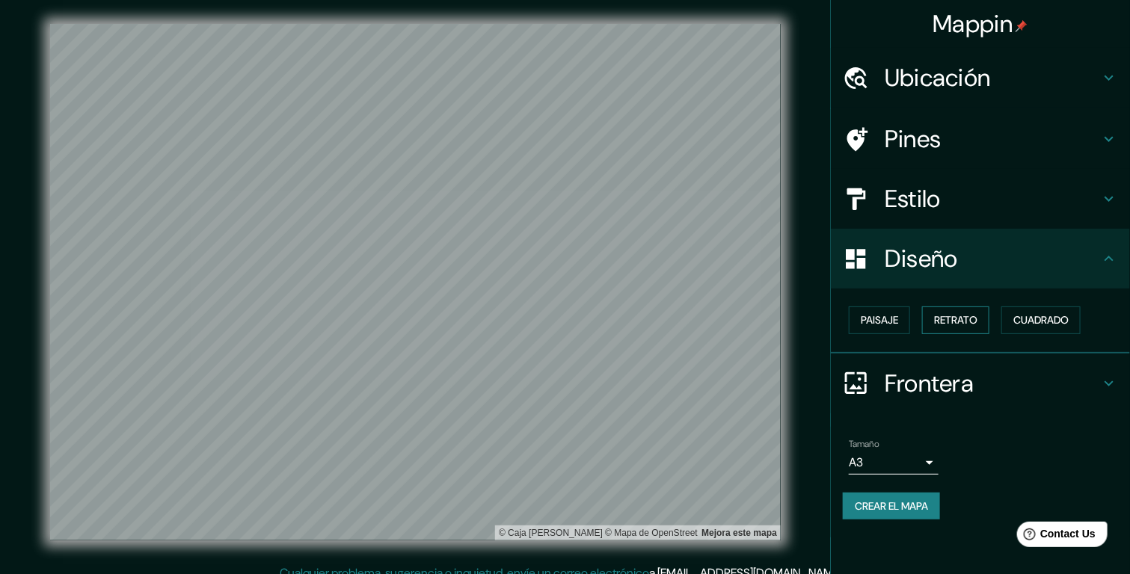
click at [952, 318] on font "Retrato" at bounding box center [955, 320] width 43 height 19
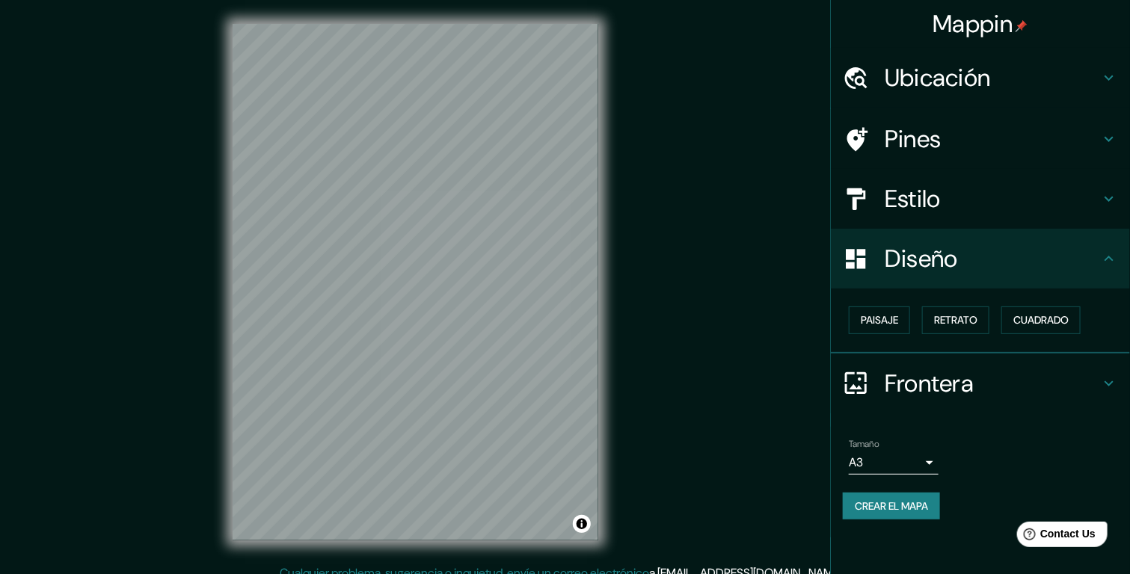
click at [922, 315] on div "Paisaje Retrato Cuadrado" at bounding box center [986, 321] width 287 height 40
click at [908, 311] on button "Paisaje" at bounding box center [879, 321] width 61 height 28
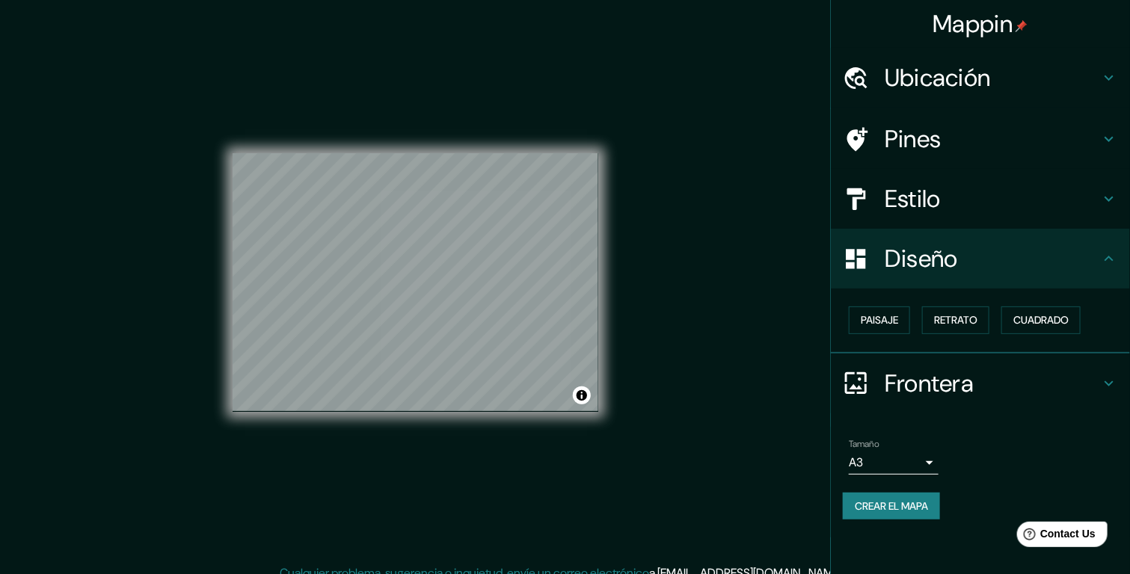
click at [951, 385] on h4 "Frontera" at bounding box center [991, 384] width 215 height 30
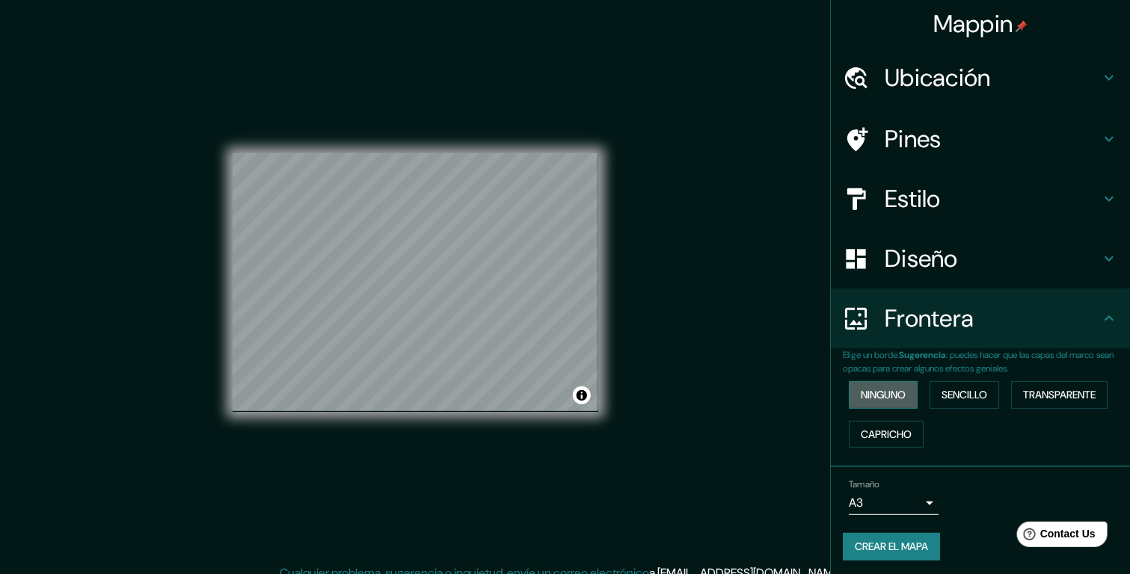
click at [877, 397] on font "Ninguno" at bounding box center [883, 395] width 45 height 19
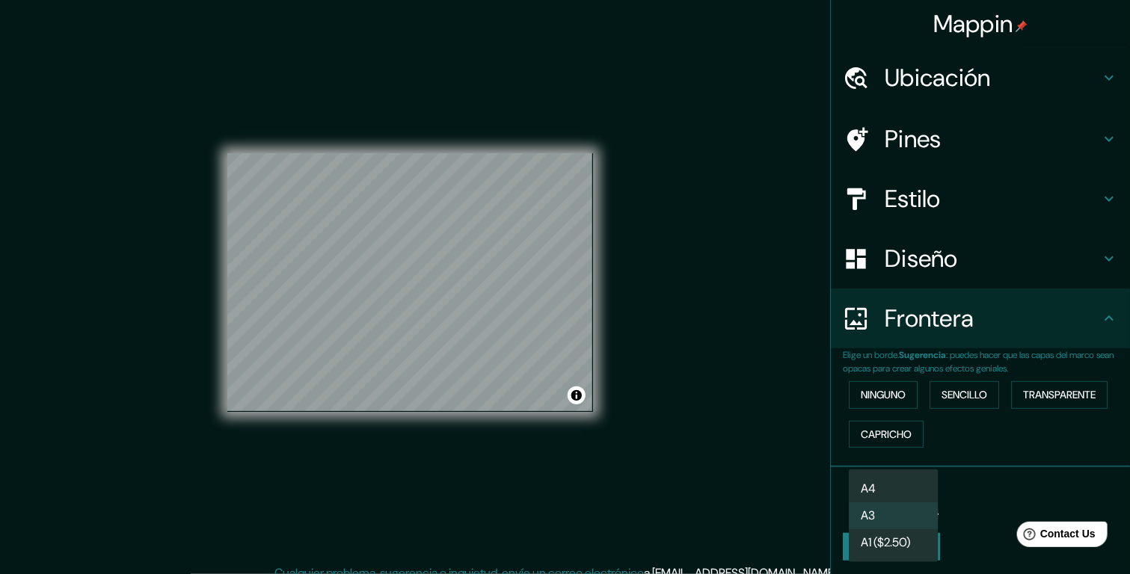
click at [889, 504] on body "Mappin Ubicación [GEOGRAPHIC_DATA][PERSON_NAME], [GEOGRAPHIC_DATA], [GEOGRAPHIC…" at bounding box center [565, 287] width 1130 height 574
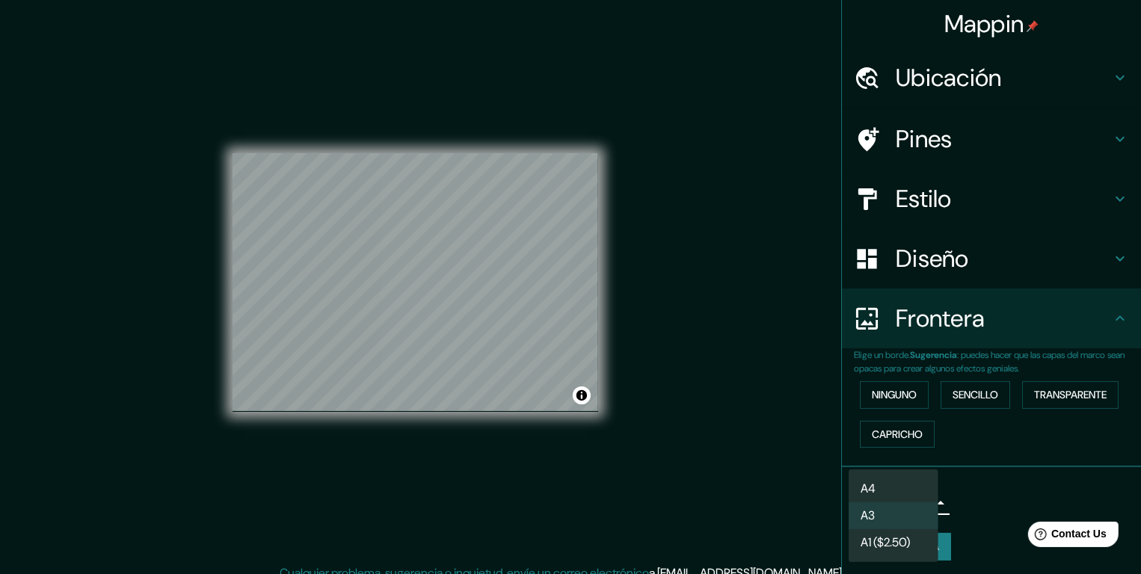
click at [909, 487] on li "A4" at bounding box center [894, 488] width 90 height 27
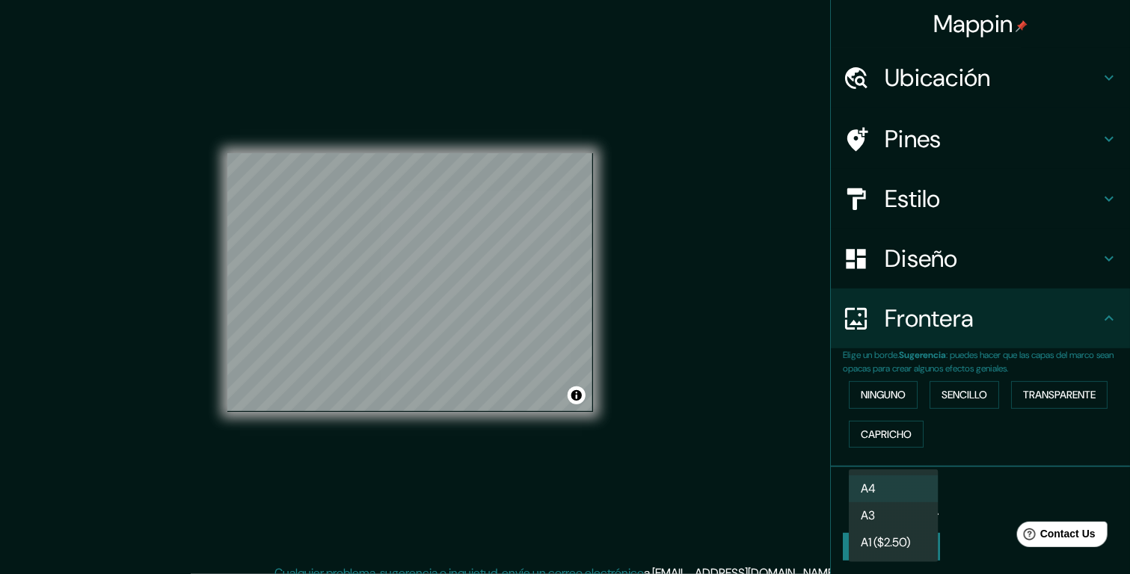
click at [911, 498] on body "Mappin Ubicación [GEOGRAPHIC_DATA][PERSON_NAME], [GEOGRAPHIC_DATA], [GEOGRAPHIC…" at bounding box center [565, 287] width 1130 height 574
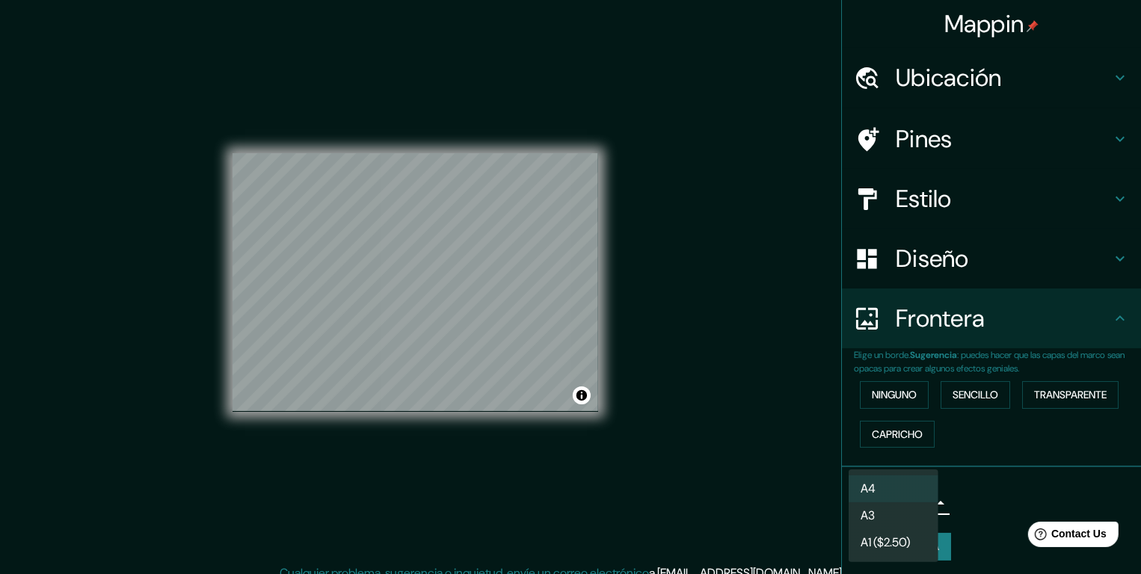
click at [896, 517] on li "A3" at bounding box center [894, 515] width 90 height 27
type input "a4"
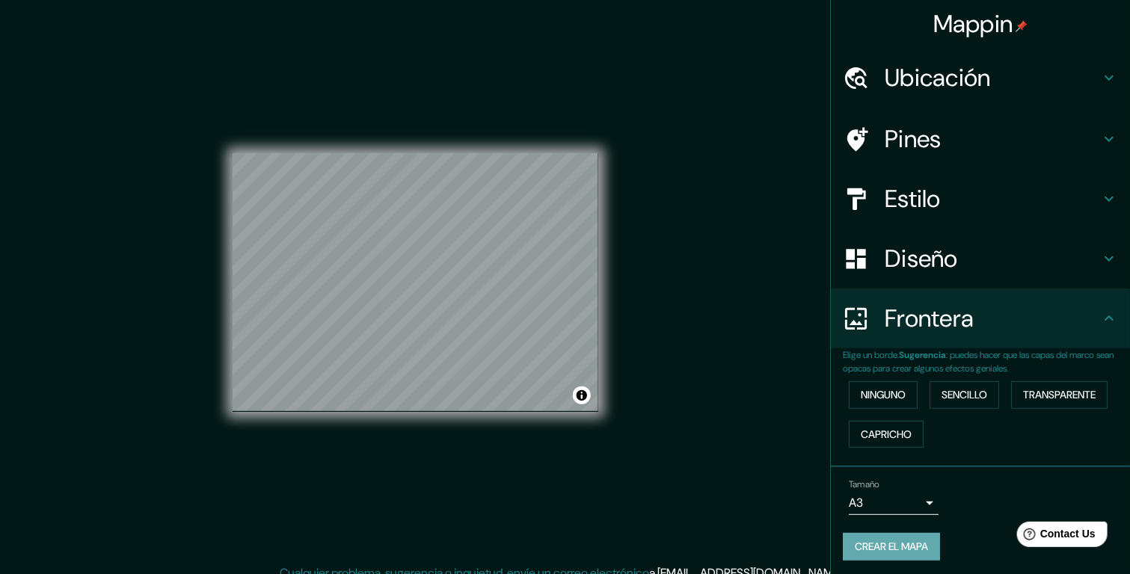
click at [890, 538] on font "Crear el mapa" at bounding box center [891, 547] width 73 height 19
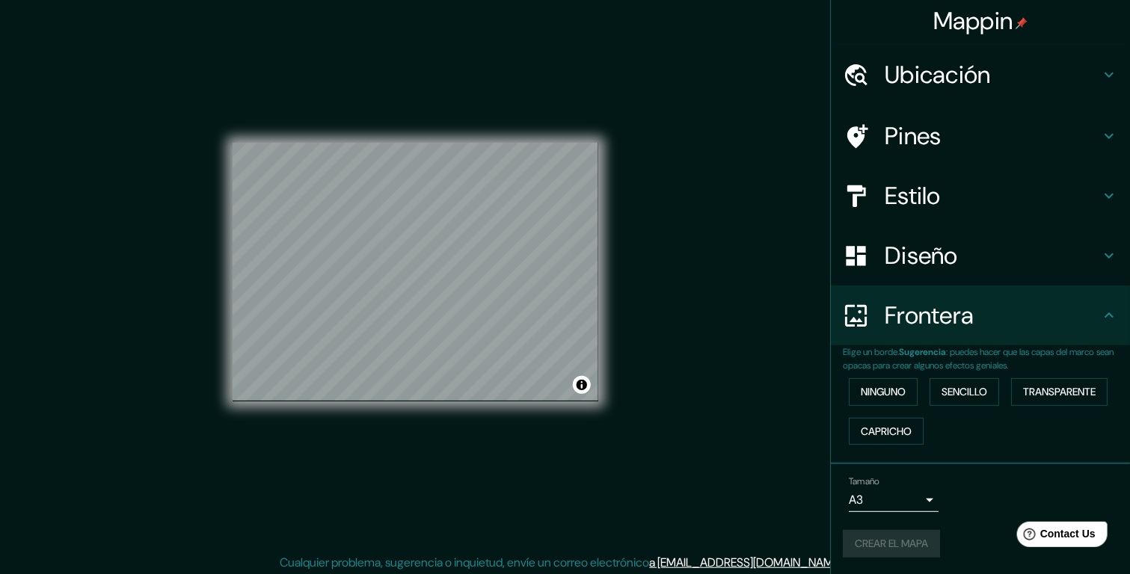
scroll to position [13, 0]
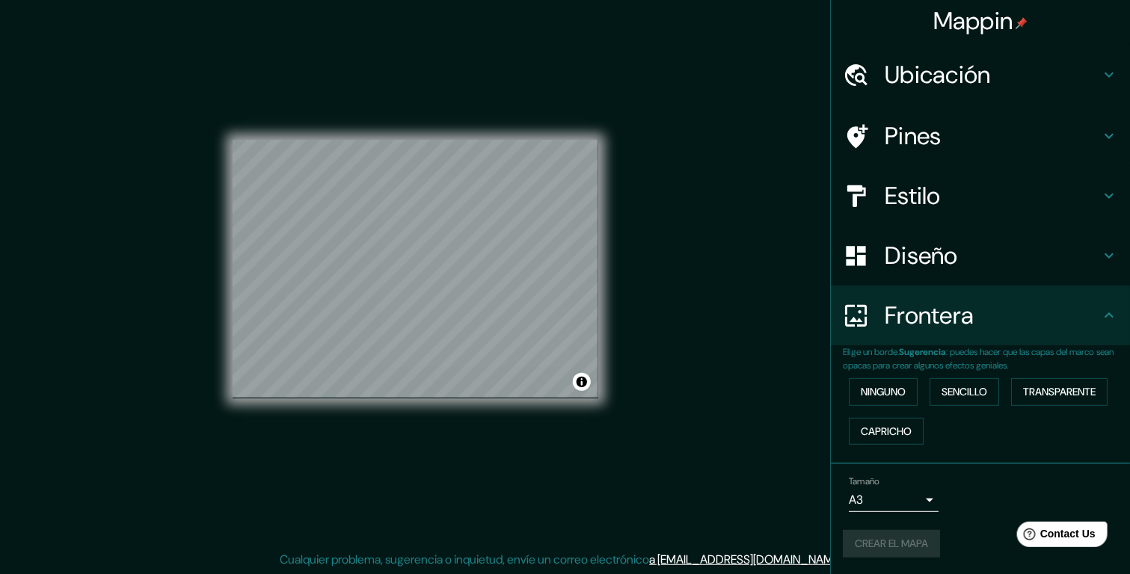
click at [890, 550] on div "Crear el mapa" at bounding box center [980, 544] width 275 height 28
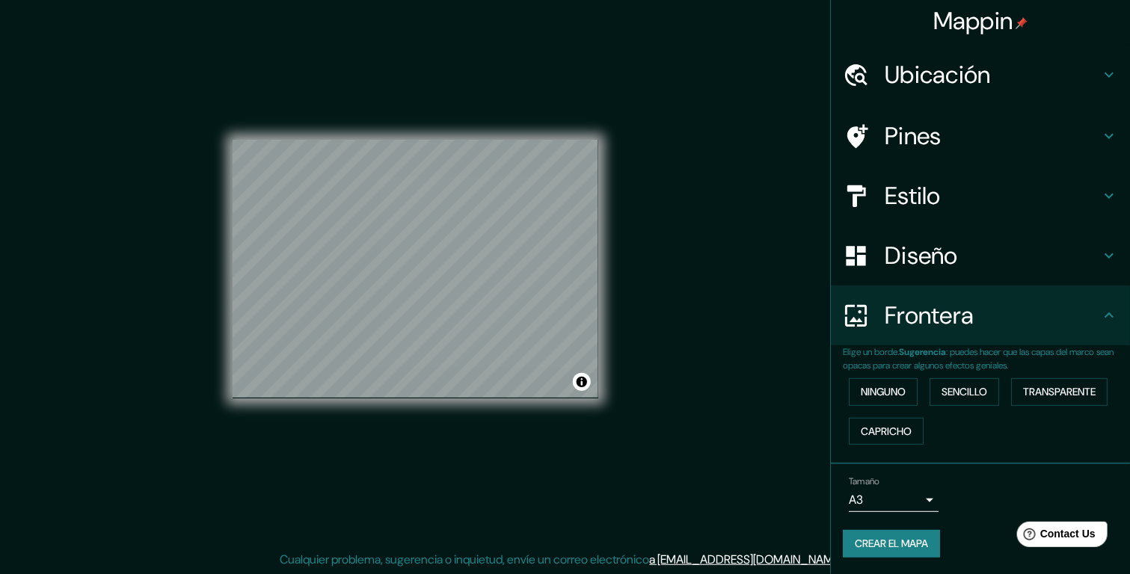
click at [897, 538] on font "Crear el mapa" at bounding box center [891, 544] width 73 height 19
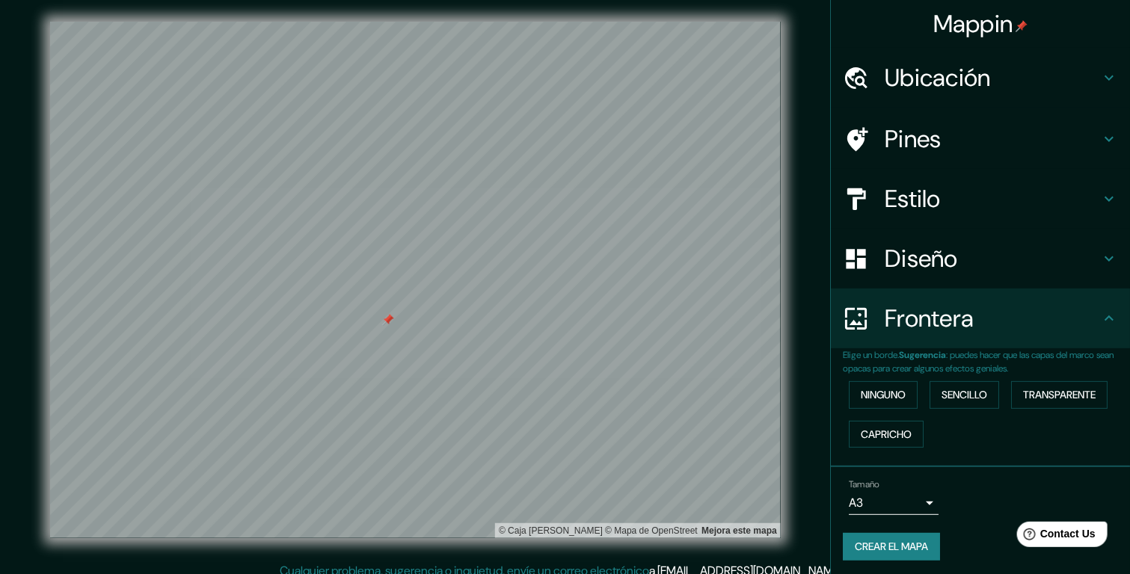
scroll to position [0, 0]
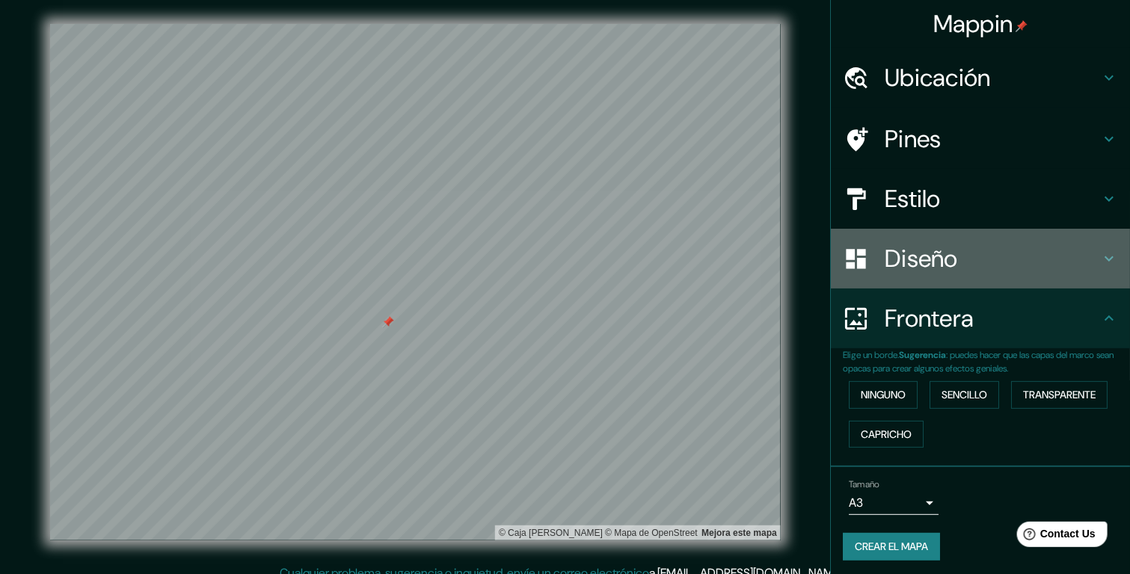
click at [897, 265] on h4 "Diseño" at bounding box center [991, 259] width 215 height 30
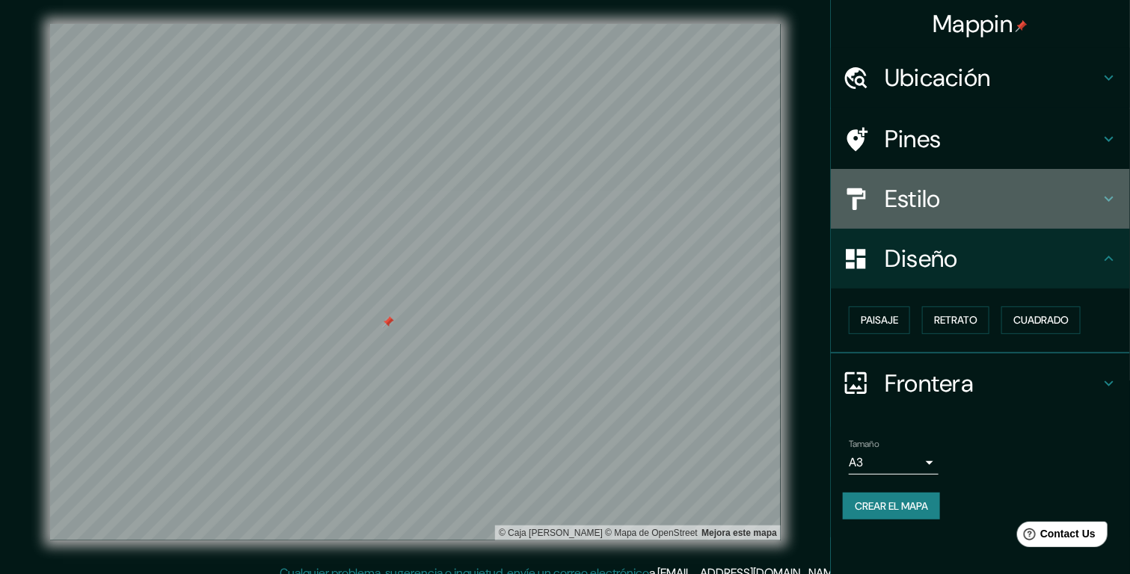
click at [911, 199] on h4 "Estilo" at bounding box center [991, 199] width 215 height 30
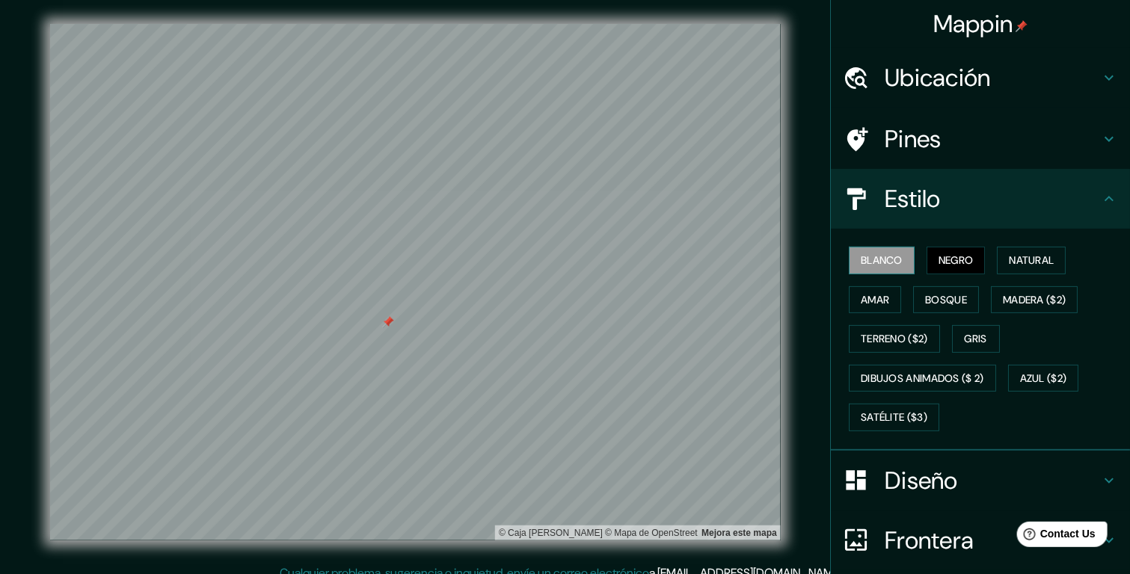
click at [874, 258] on font "Blanco" at bounding box center [882, 260] width 42 height 19
